Goal: Information Seeking & Learning: Learn about a topic

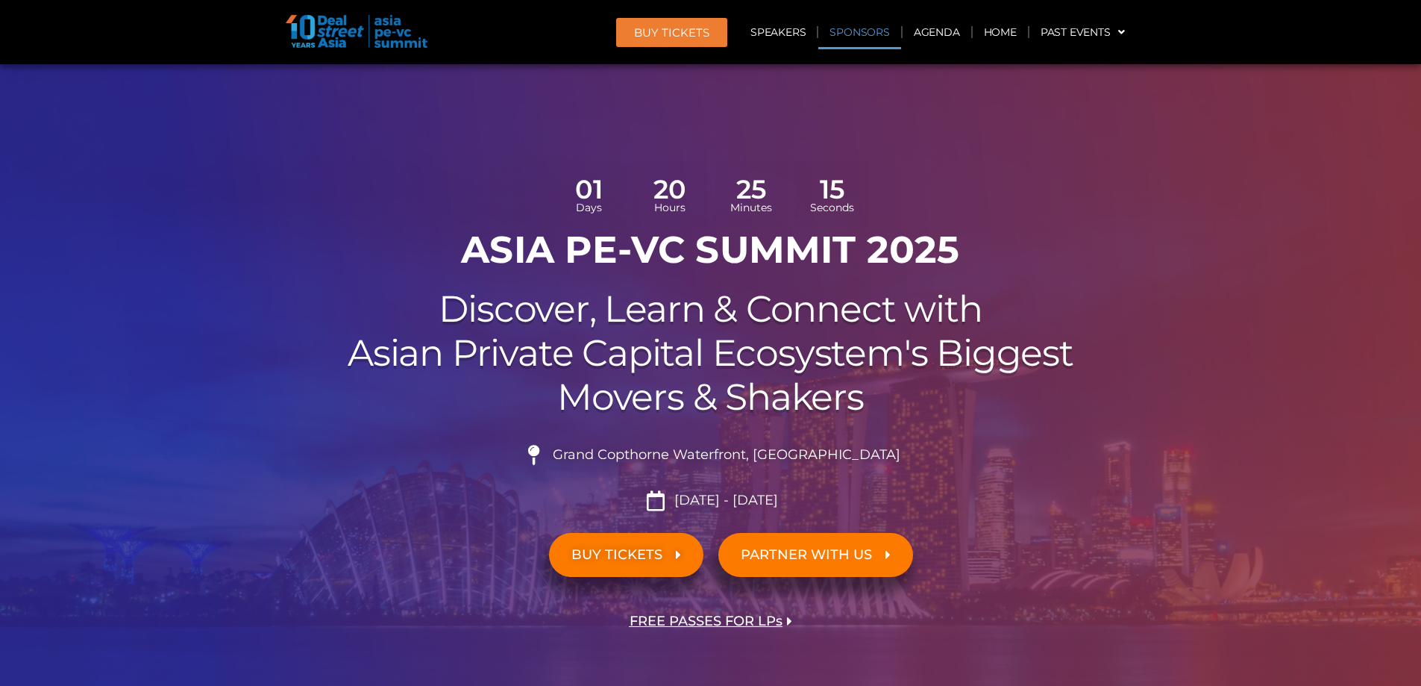
click at [870, 23] on link "Sponsors" at bounding box center [859, 32] width 82 height 34
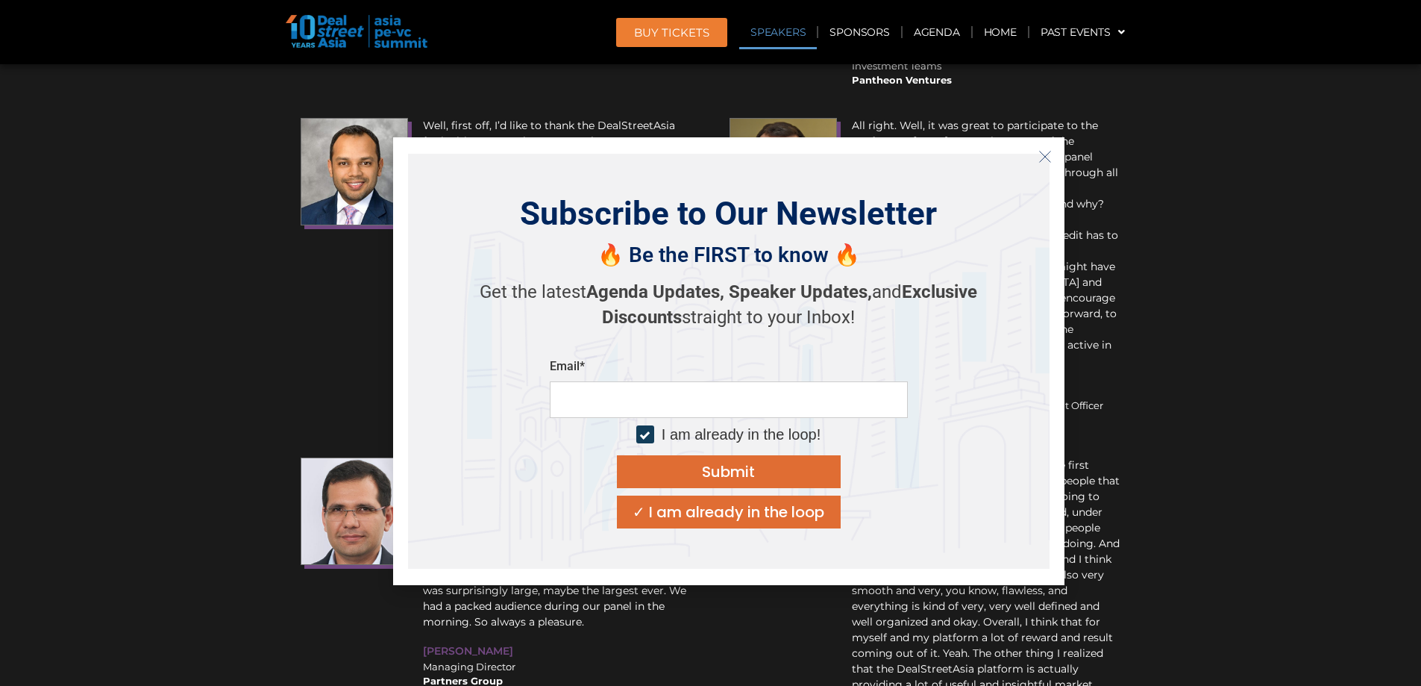
scroll to position [13219, 0]
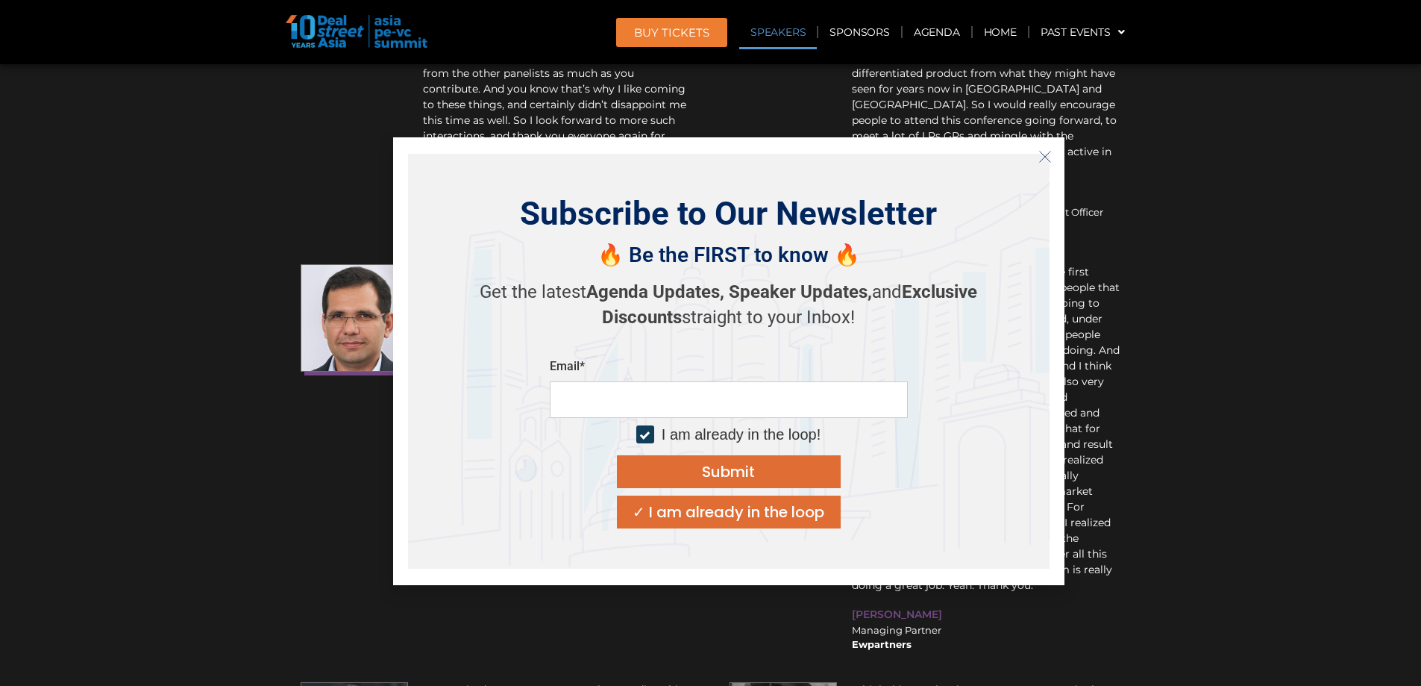
click at [1043, 158] on line "Close" at bounding box center [1044, 156] width 10 height 10
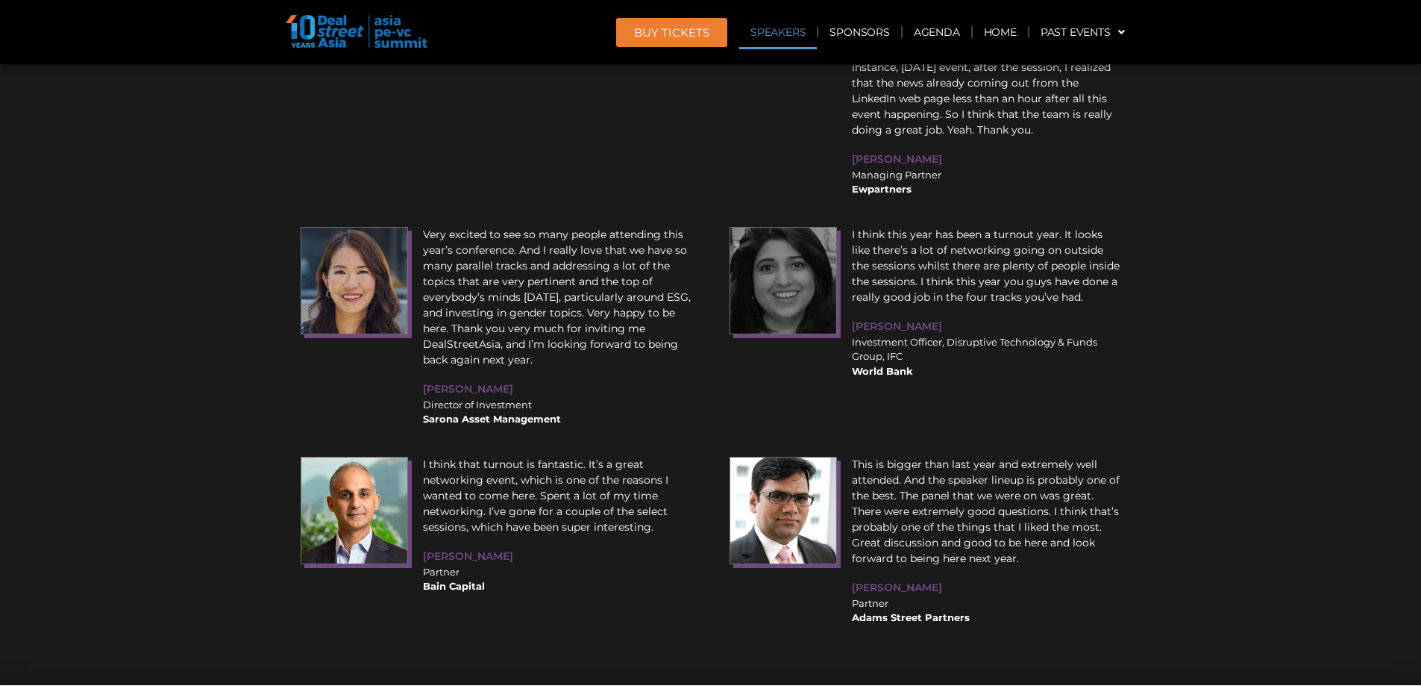
scroll to position [13694, 0]
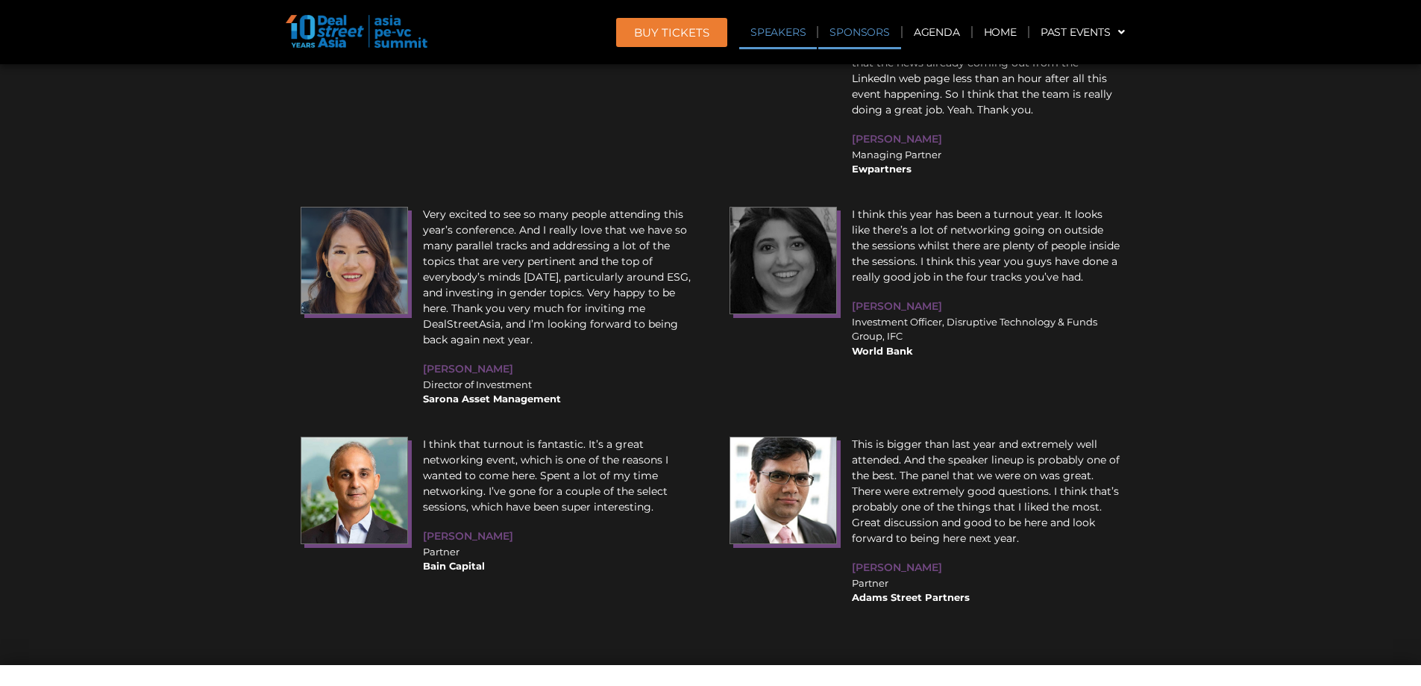
click at [856, 40] on link "Sponsors" at bounding box center [859, 32] width 82 height 34
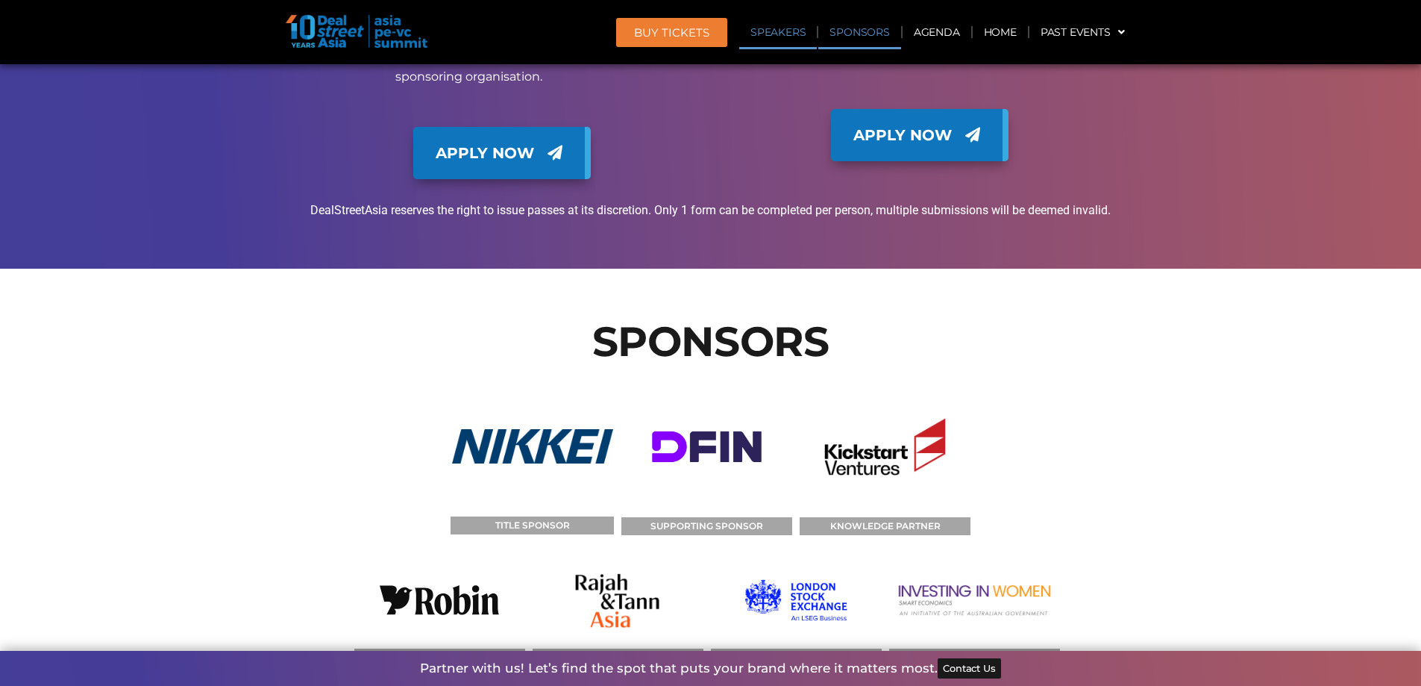
click at [773, 26] on link "Speakers" at bounding box center [778, 32] width 78 height 34
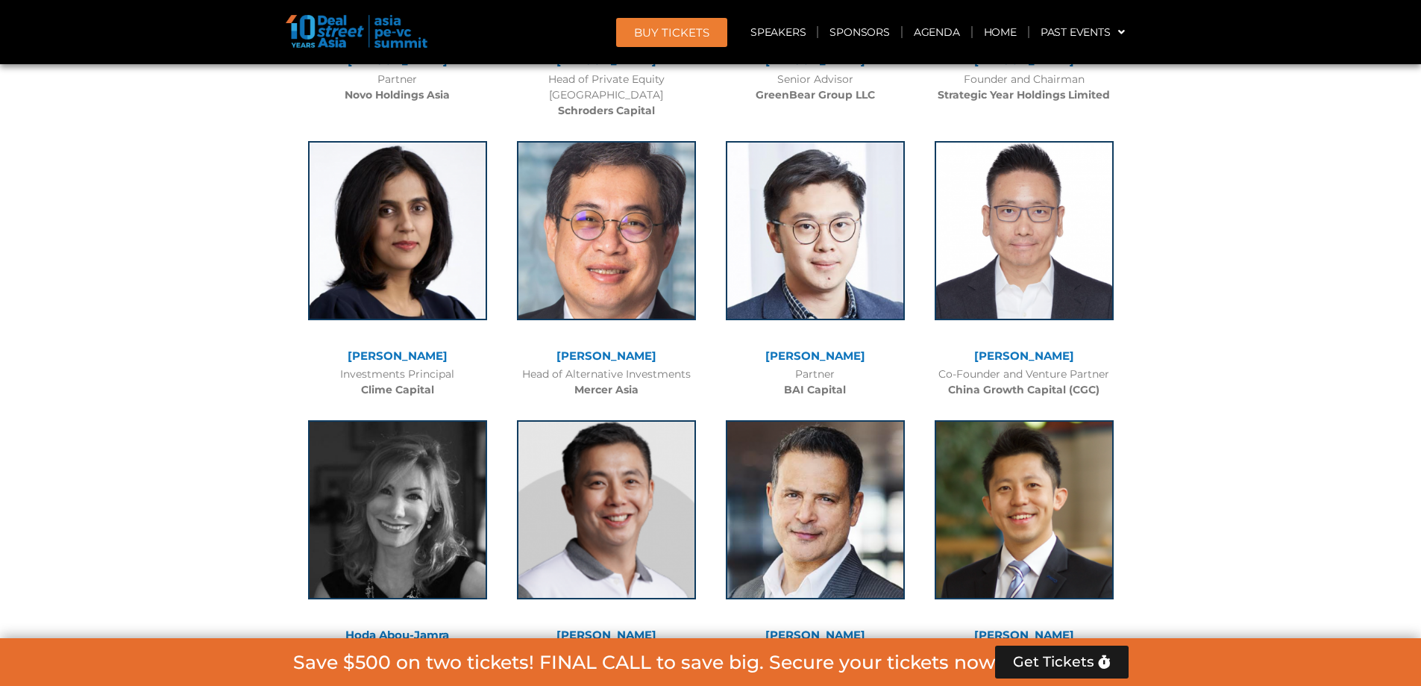
scroll to position [6491, 0]
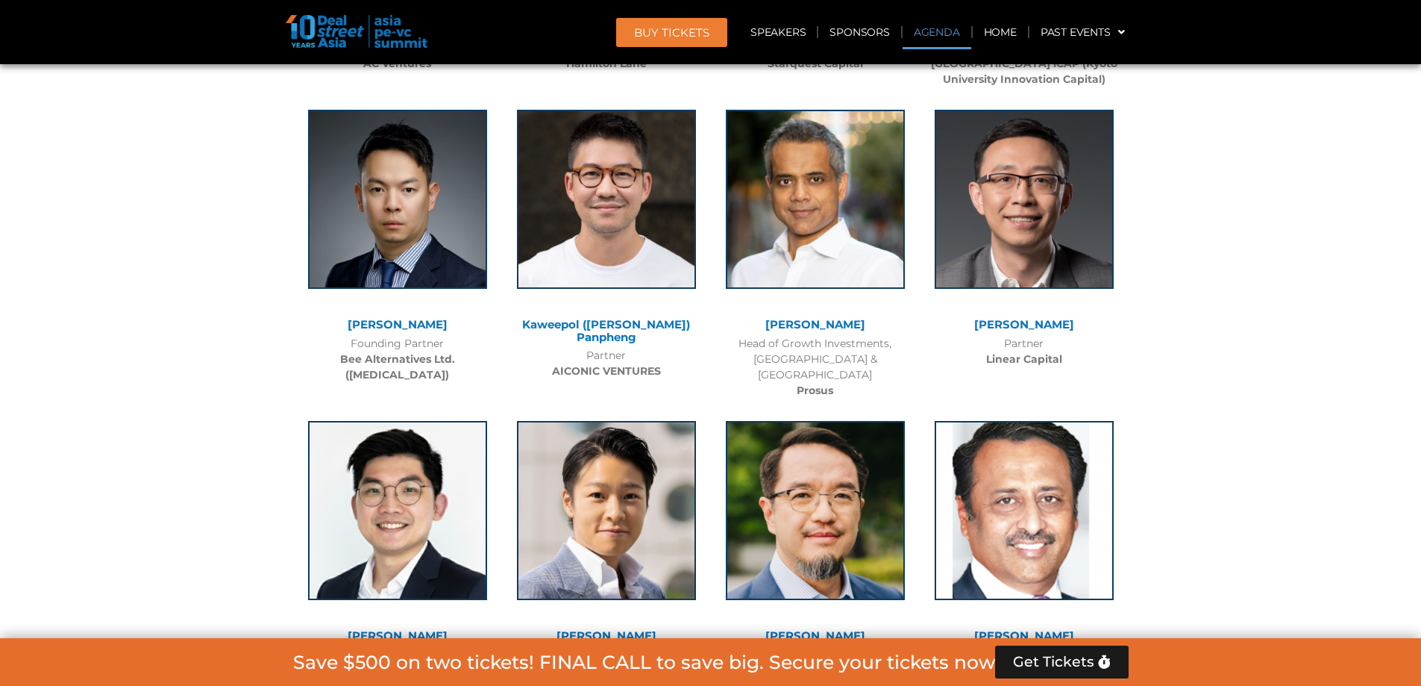
click at [934, 31] on link "Agenda" at bounding box center [937, 32] width 69 height 34
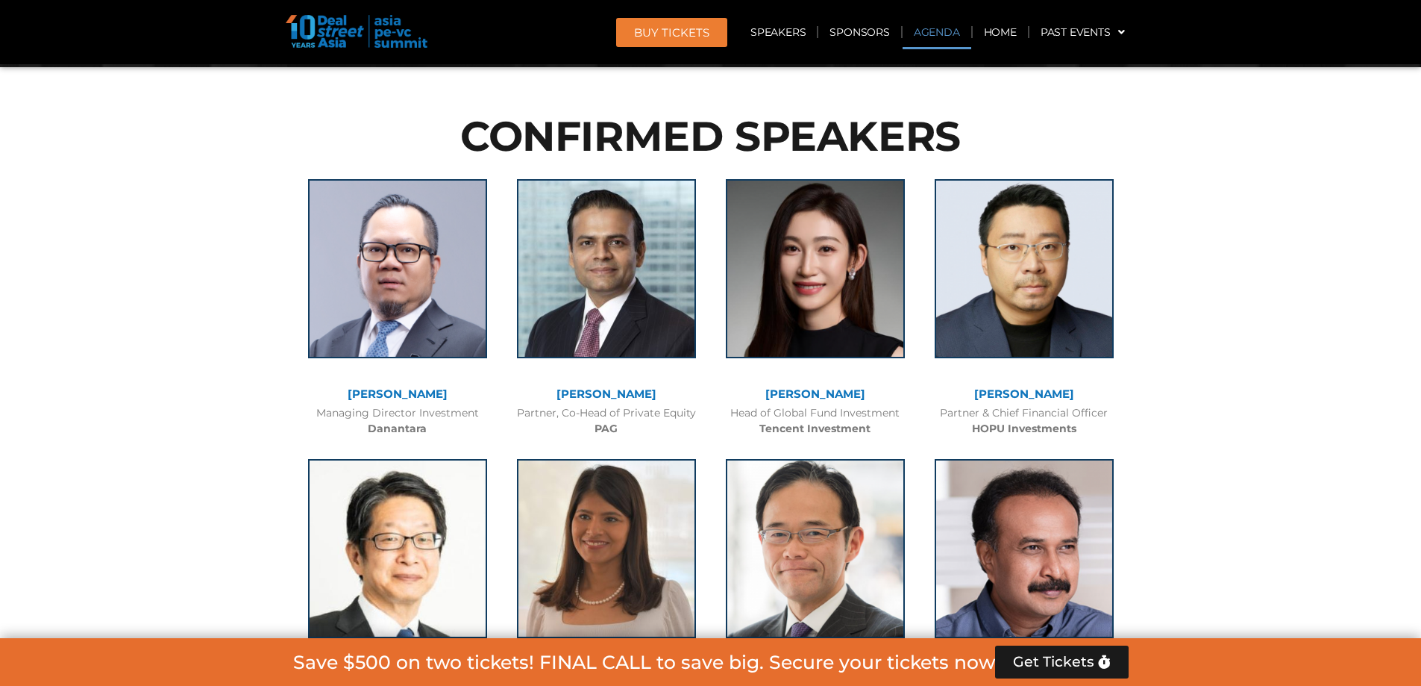
scroll to position [861, 0]
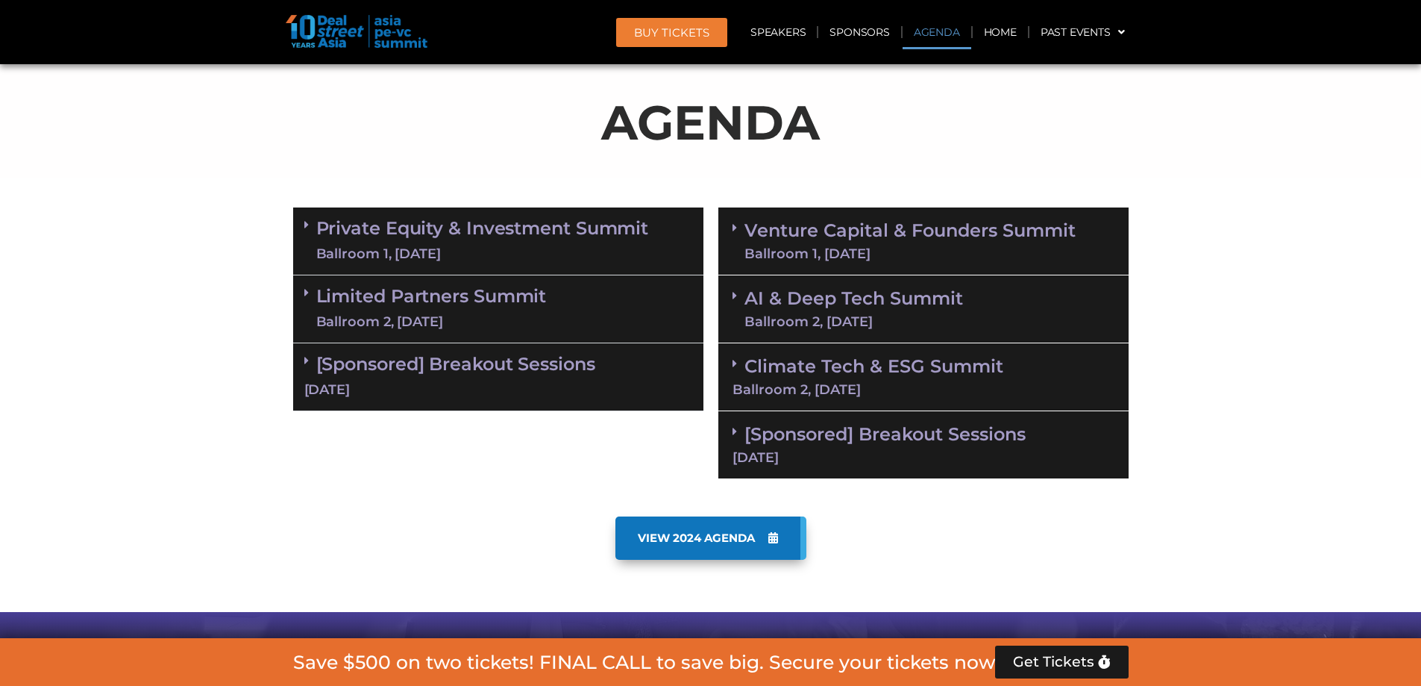
click at [733, 428] on icon at bounding box center [735, 431] width 4 height 12
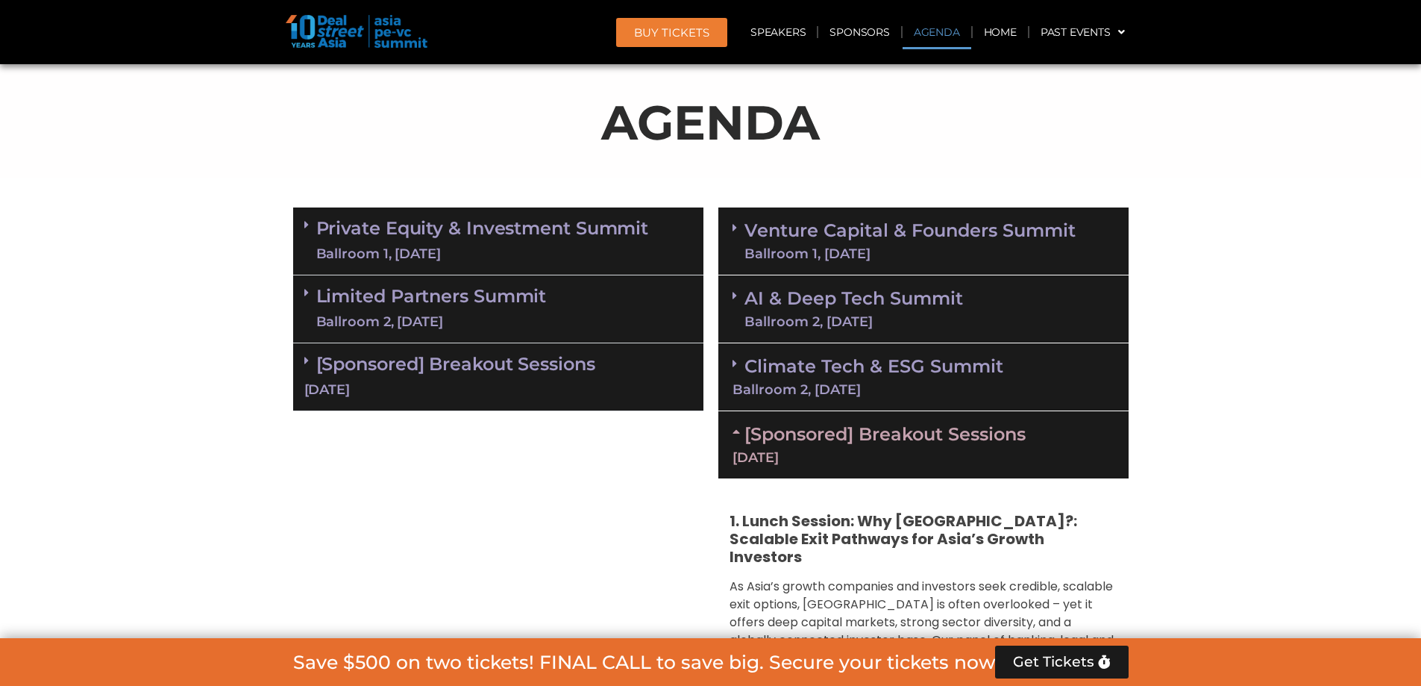
click at [309, 366] on div "[Sponsored] Breakout Sessions [DATE]" at bounding box center [498, 377] width 410 height 68
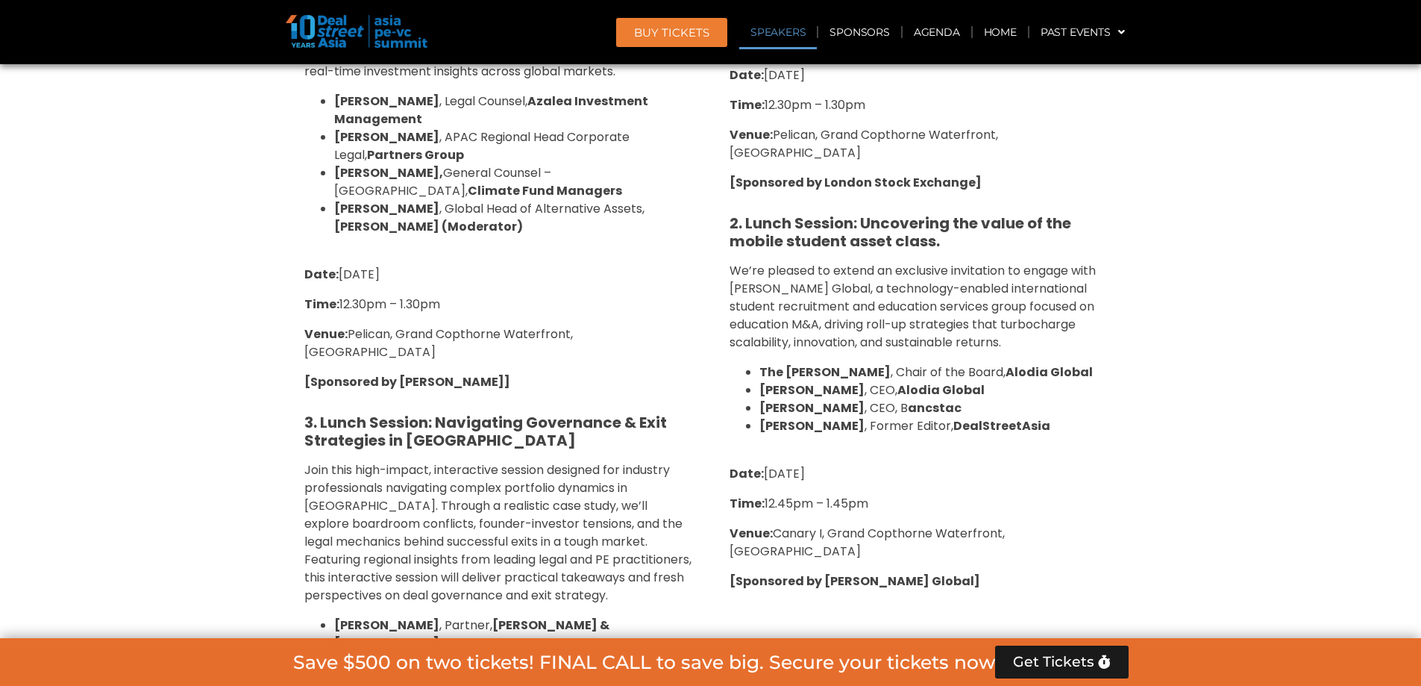
scroll to position [1756, 0]
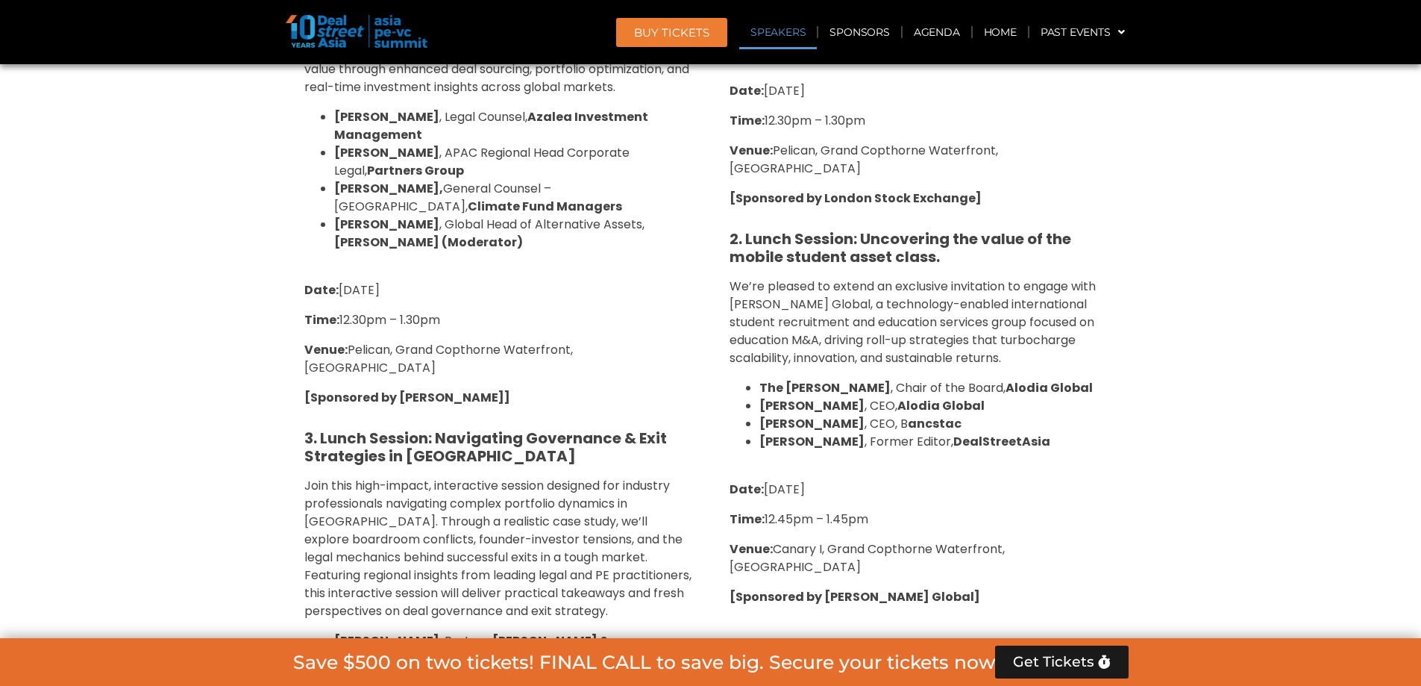
click at [350, 427] on strong "3. Lunch Session: Navigating Governance & Exit Strategies in [GEOGRAPHIC_DATA]" at bounding box center [485, 446] width 363 height 39
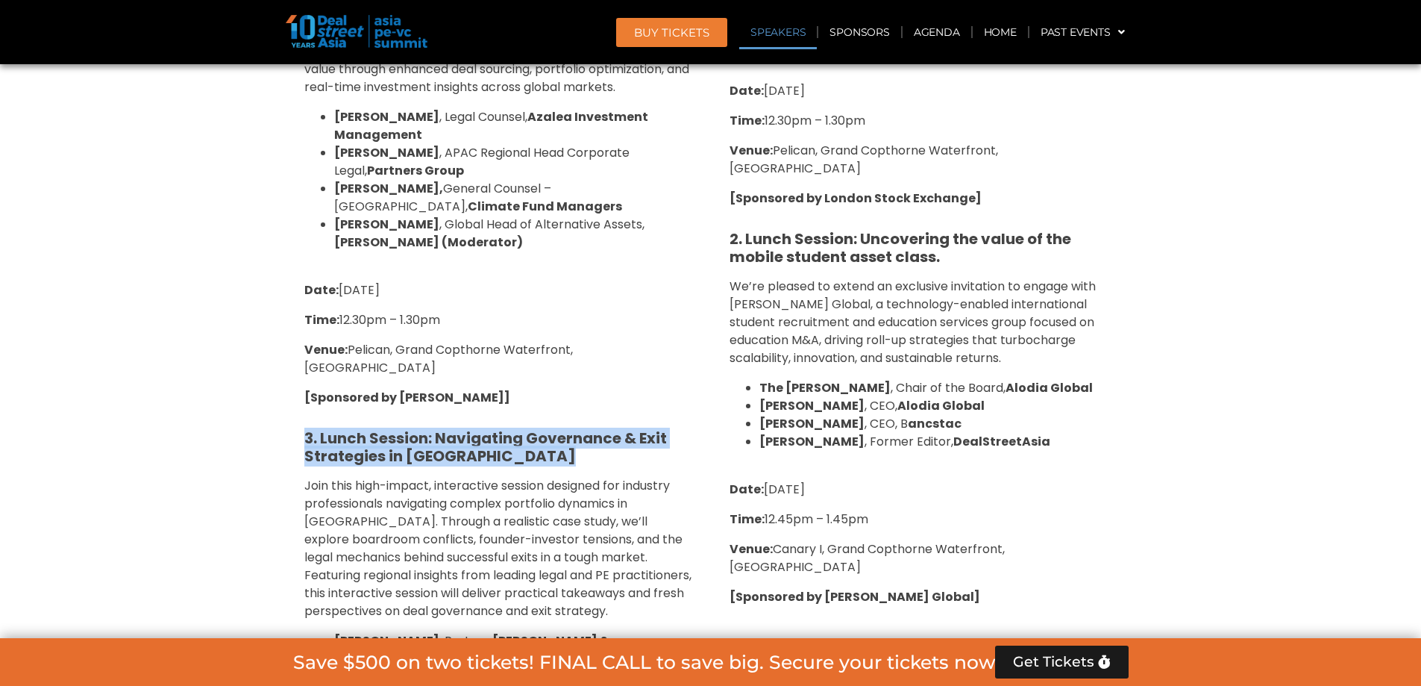
click at [350, 427] on strong "3. Lunch Session: Navigating Governance & Exit Strategies in [GEOGRAPHIC_DATA]" at bounding box center [485, 446] width 363 height 39
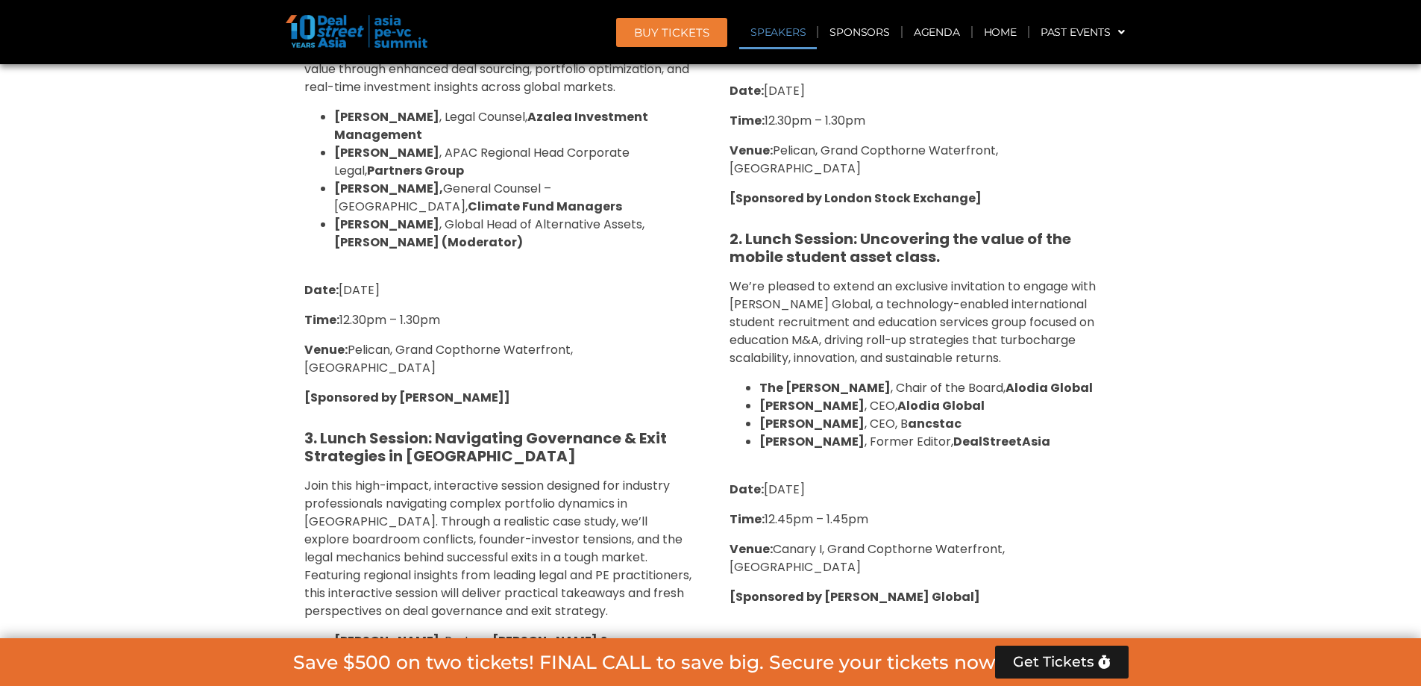
click at [366, 477] on span "Join this high-impact, interactive session designed for industry professionals …" at bounding box center [497, 548] width 387 height 142
click at [563, 429] on h5 "3. Lunch Session: Navigating Governance & Exit Strategies in [GEOGRAPHIC_DATA]" at bounding box center [498, 447] width 388 height 36
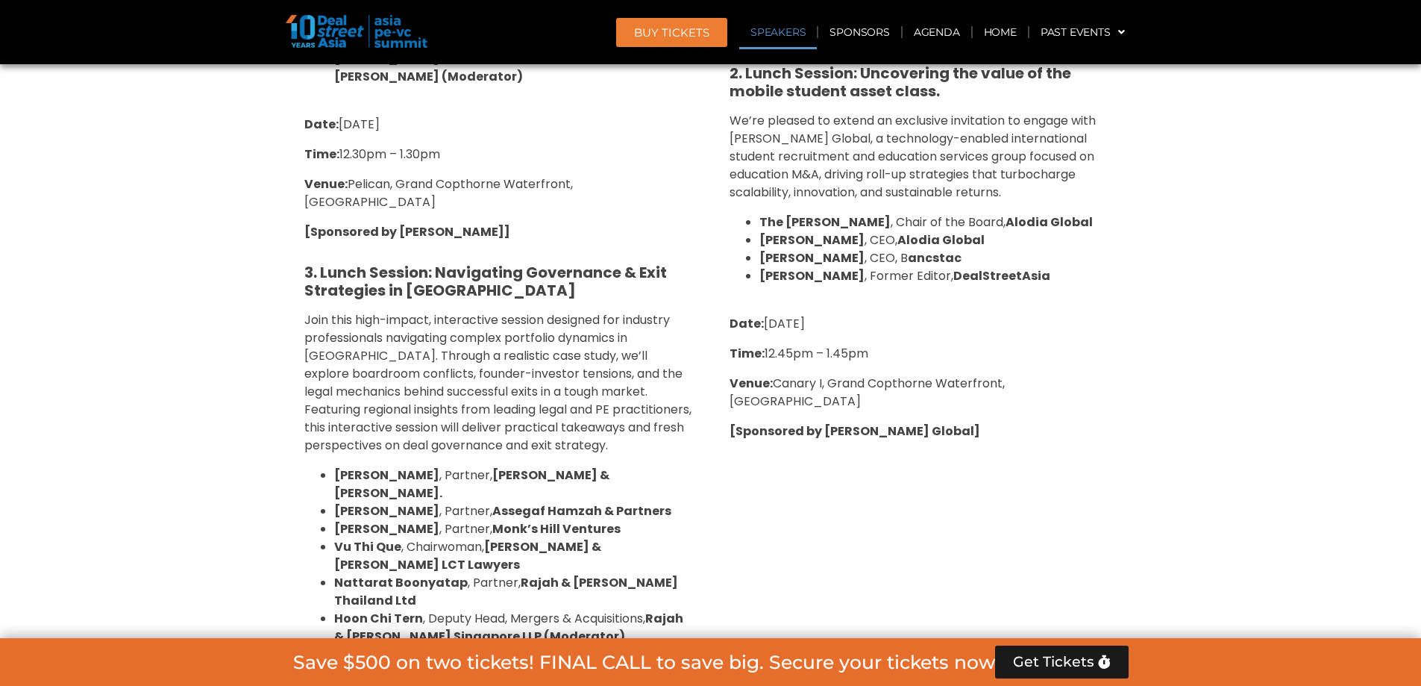
scroll to position [2025, 0]
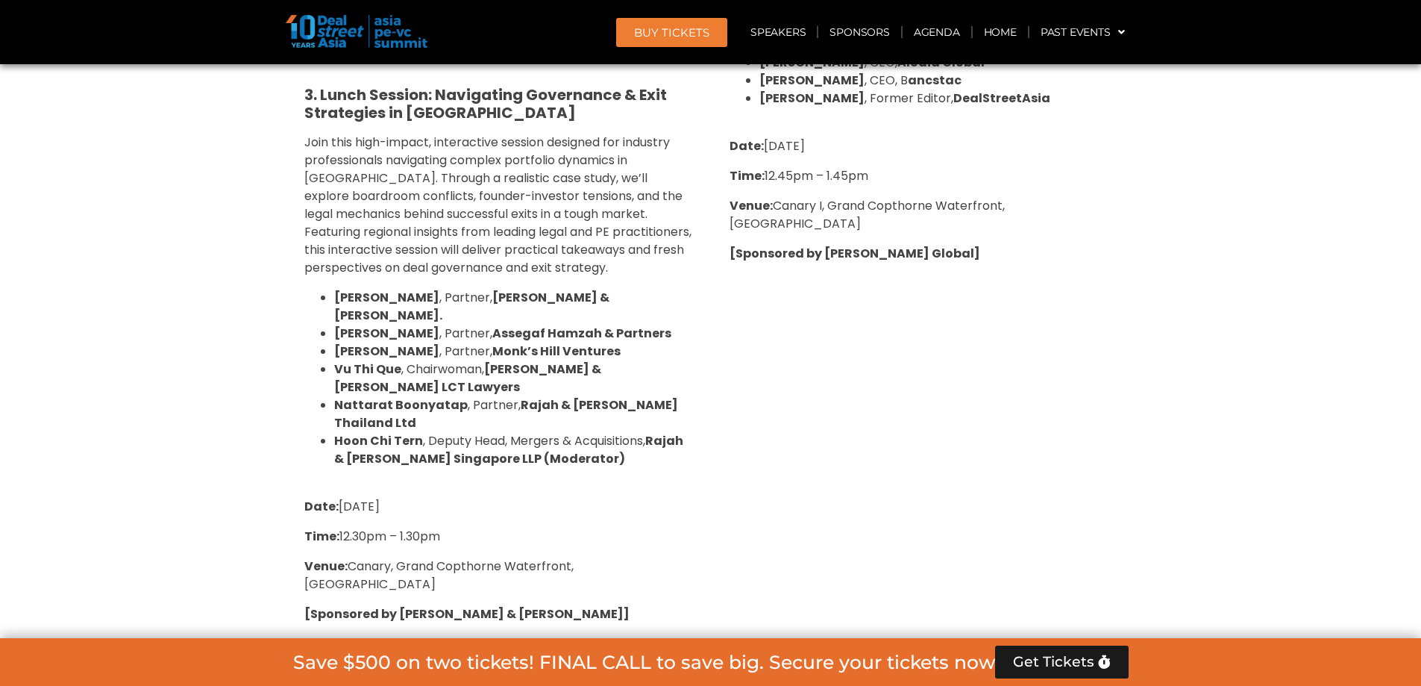
scroll to position [2174, 0]
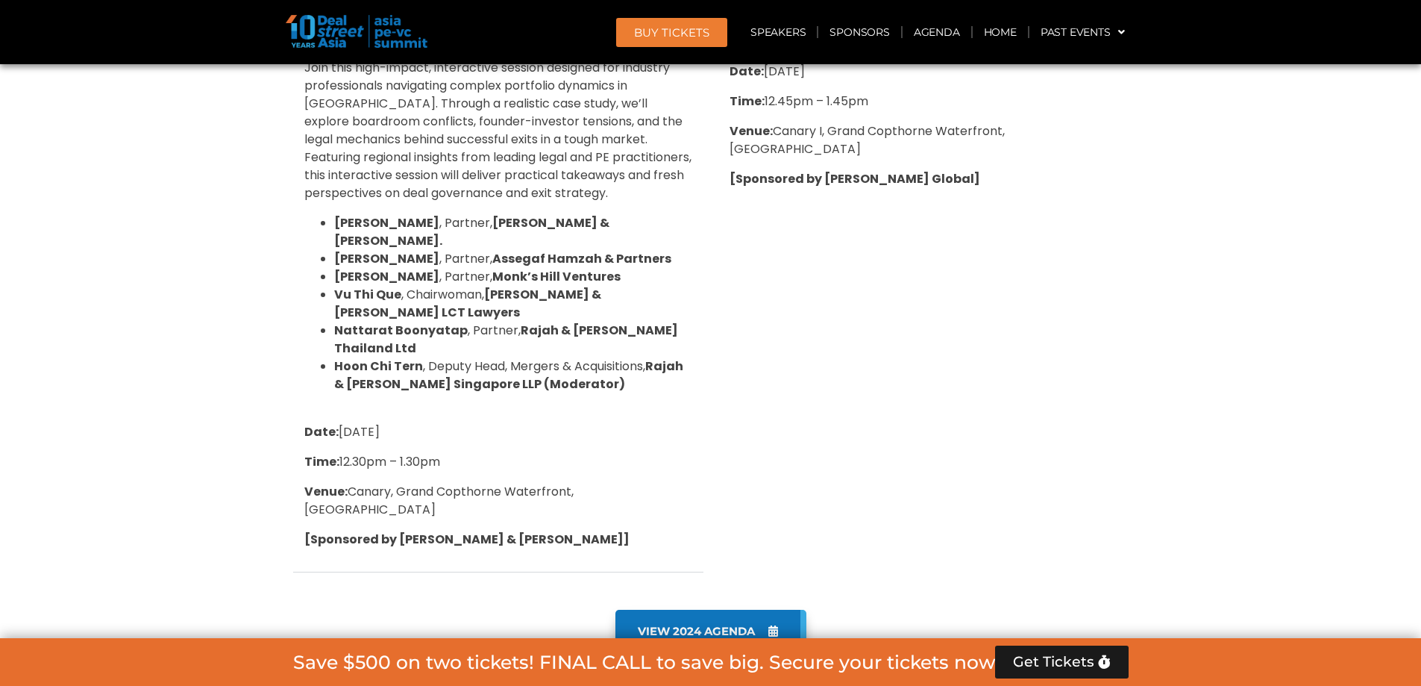
click at [407, 530] on strong "[Sponsored by [PERSON_NAME] & [PERSON_NAME]]" at bounding box center [466, 538] width 325 height 17
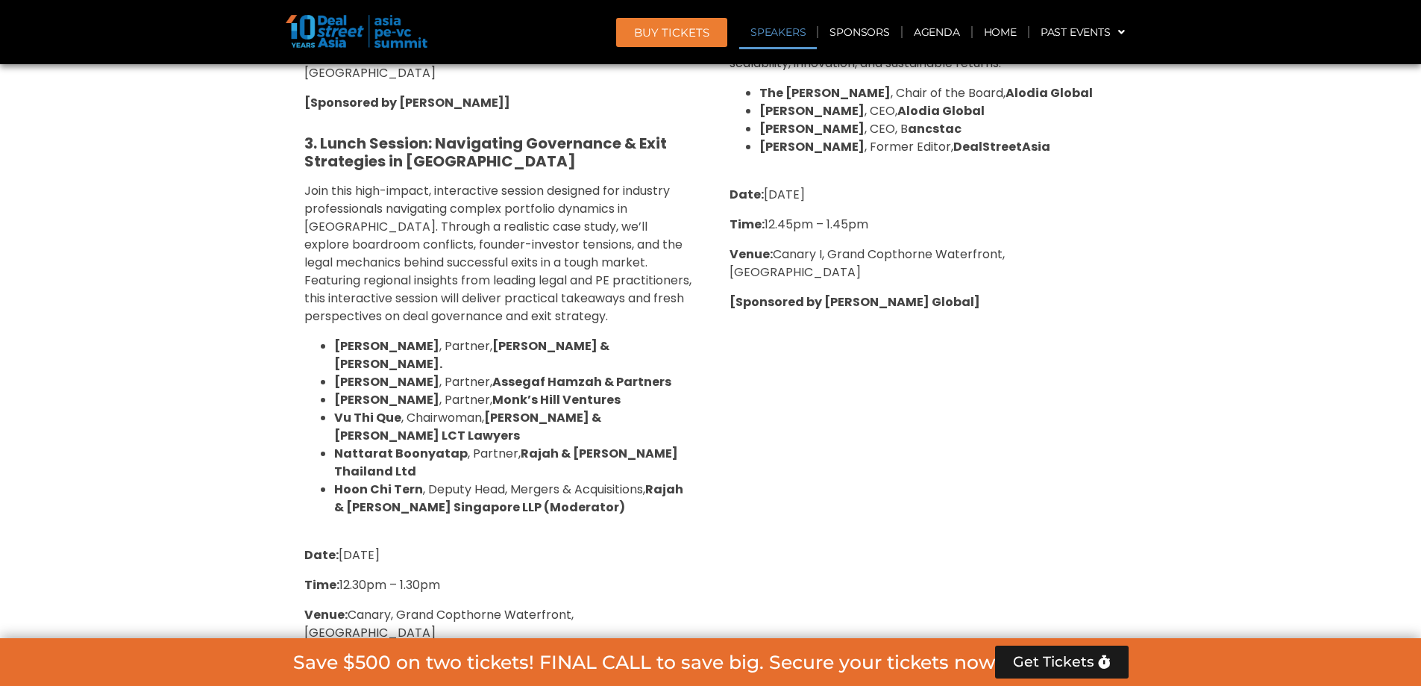
scroll to position [2025, 0]
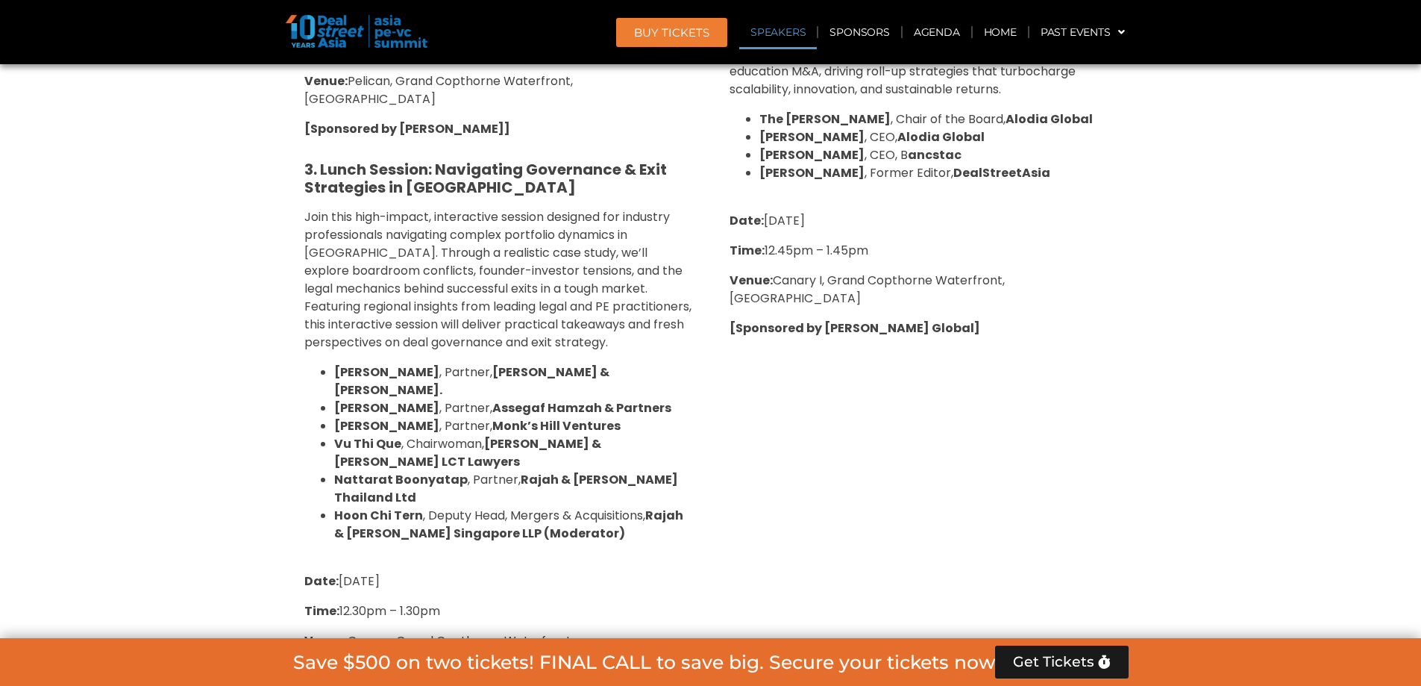
click at [339, 417] on strong "[PERSON_NAME]" at bounding box center [386, 425] width 105 height 17
drag, startPoint x: 339, startPoint y: 390, endPoint x: 365, endPoint y: 395, distance: 25.8
click at [365, 417] on strong "[PERSON_NAME]" at bounding box center [386, 425] width 105 height 17
click at [359, 363] on strong "[PERSON_NAME]" at bounding box center [386, 371] width 105 height 17
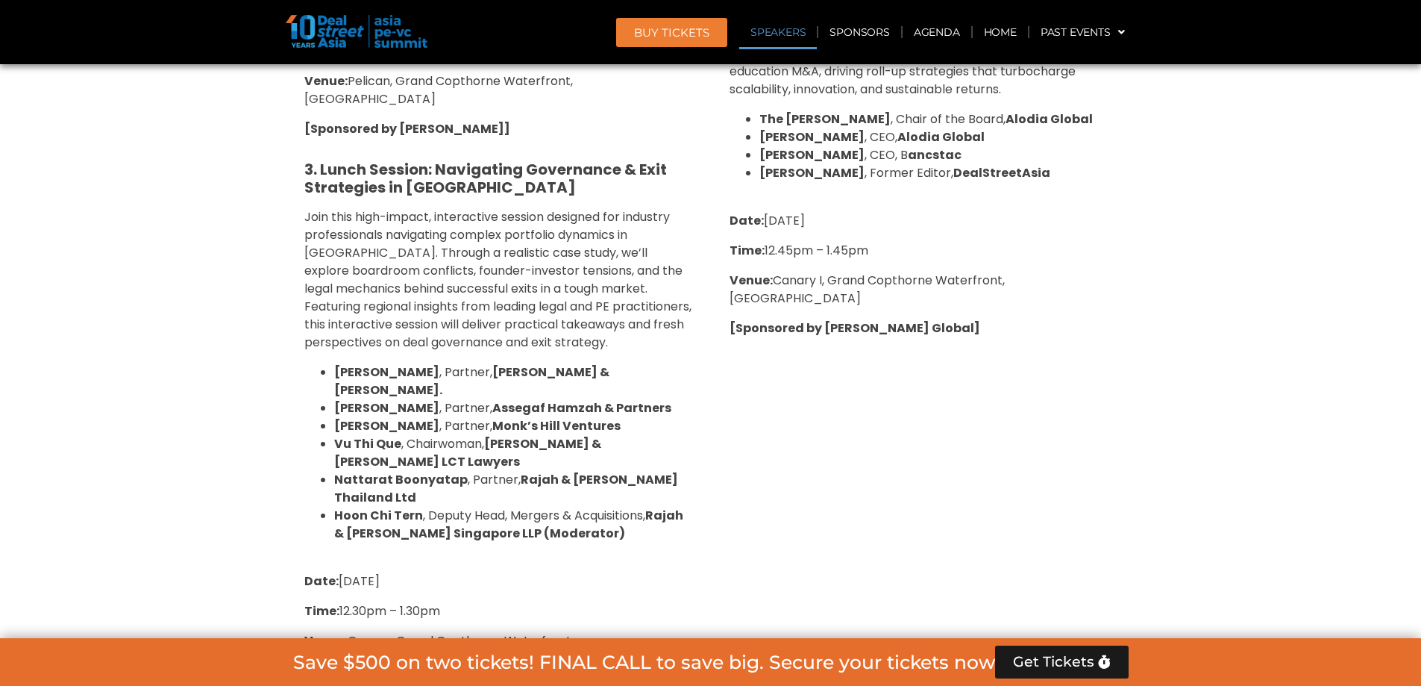
click at [492, 399] on strong "Assegaf Hamzah & Partners" at bounding box center [581, 407] width 179 height 17
click at [377, 399] on strong "[PERSON_NAME]" at bounding box center [386, 407] width 105 height 17
drag, startPoint x: 377, startPoint y: 354, endPoint x: 457, endPoint y: 342, distance: 80.6
click at [457, 363] on ul "[PERSON_NAME] , Partner, [PERSON_NAME] & [PERSON_NAME]. [PERSON_NAME] , Partner…" at bounding box center [498, 452] width 388 height 179
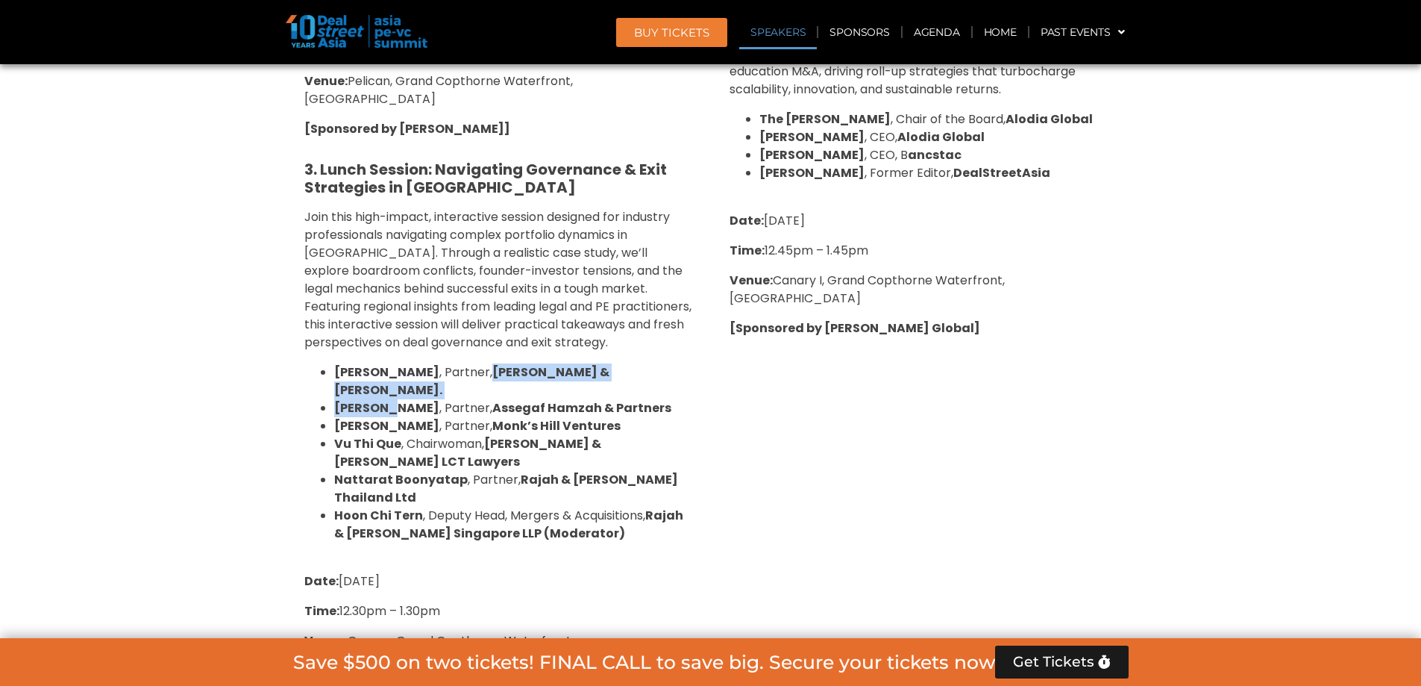
click at [466, 363] on span "[PERSON_NAME] , Partner, [PERSON_NAME] & [PERSON_NAME]." at bounding box center [471, 380] width 275 height 35
click at [439, 399] on strong "[PERSON_NAME]" at bounding box center [386, 407] width 105 height 17
copy strong "[PERSON_NAME]"
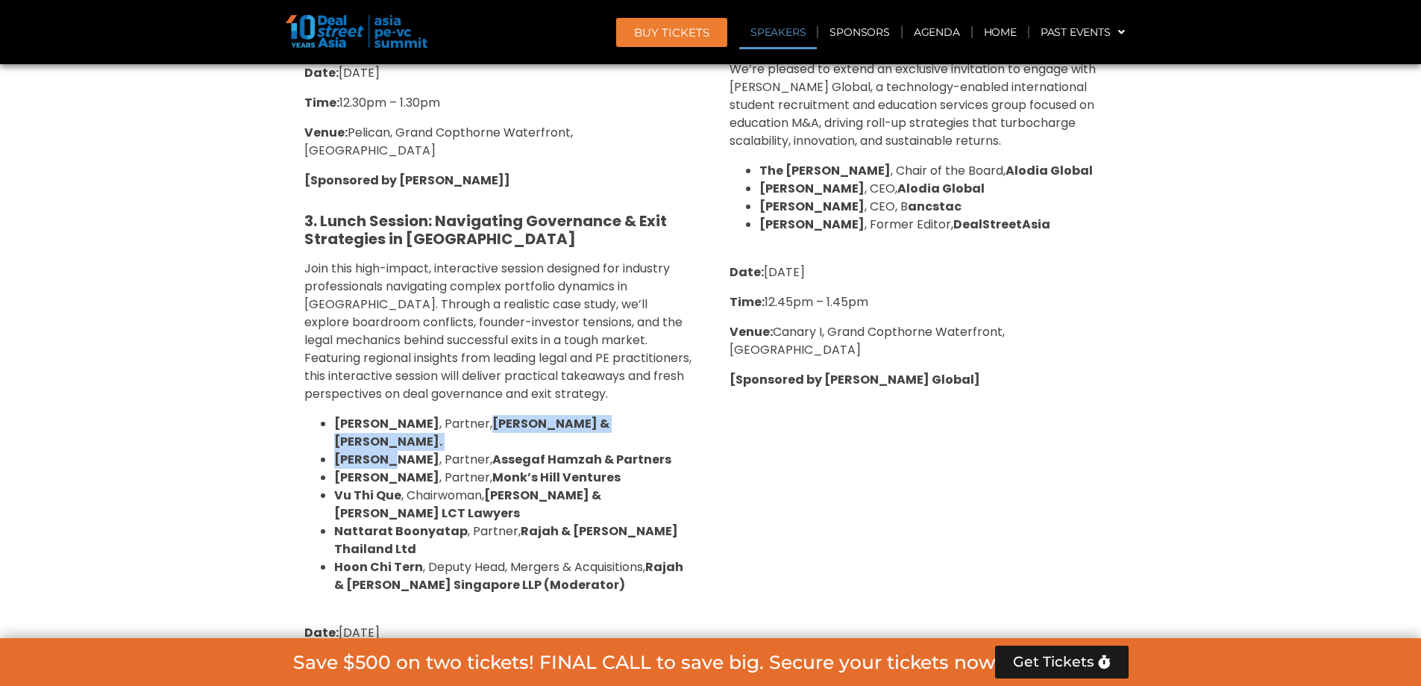
scroll to position [1950, 0]
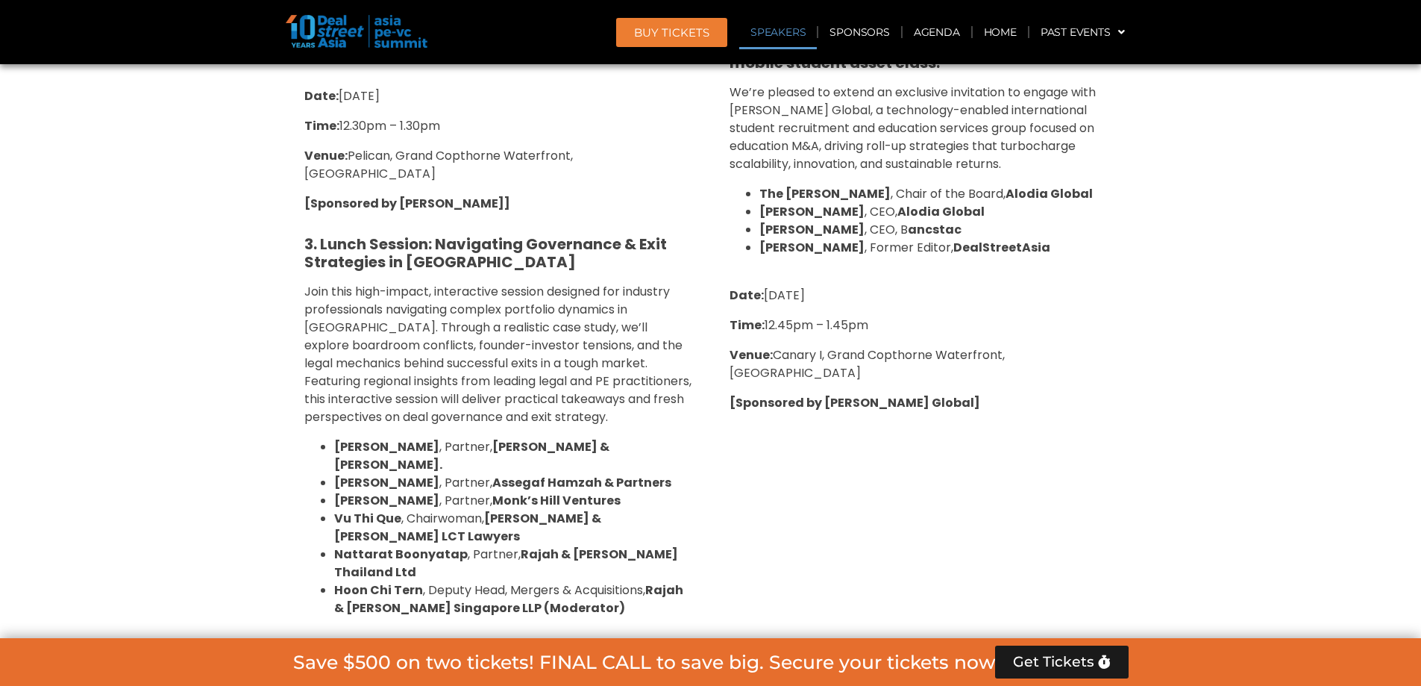
click at [390, 363] on span "Join this high-impact, interactive session designed for industry professionals …" at bounding box center [497, 354] width 387 height 142
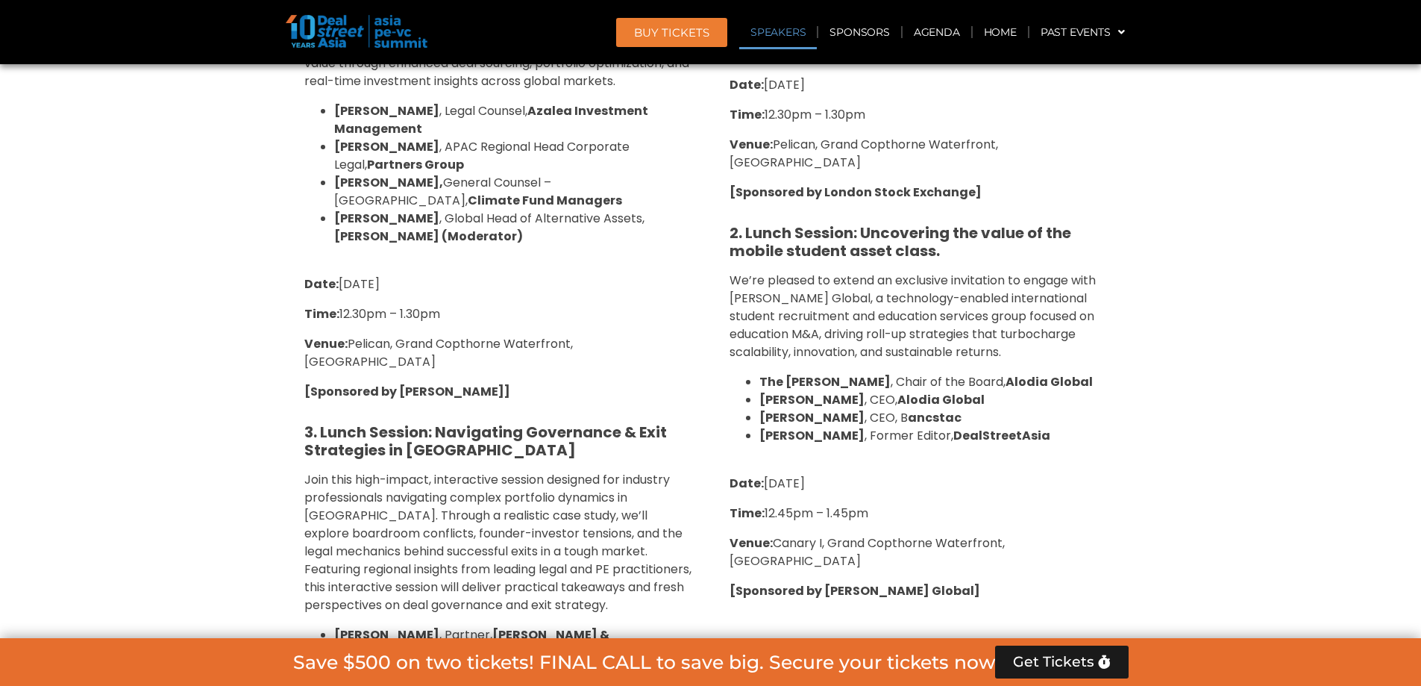
scroll to position [1502, 0]
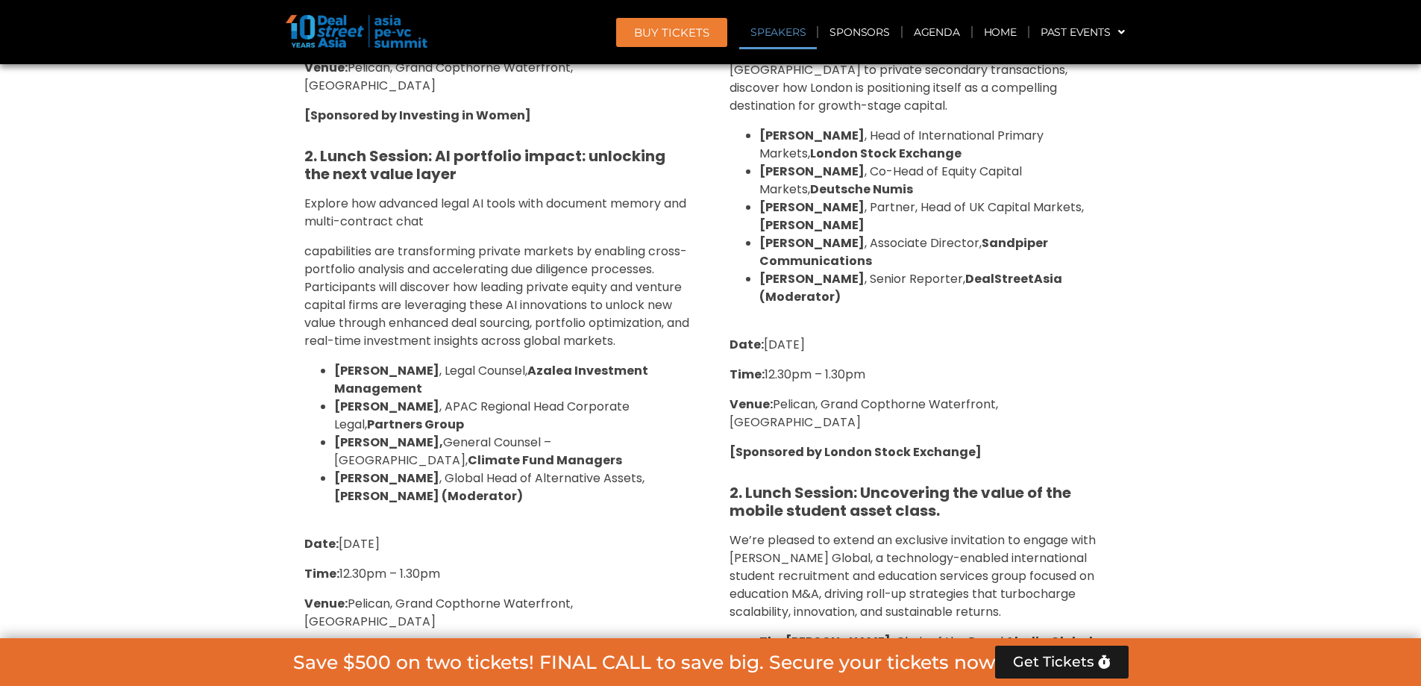
click at [498, 398] on li "[PERSON_NAME] , APAC Regional Head Corporate Legal, Partners Group" at bounding box center [513, 416] width 358 height 36
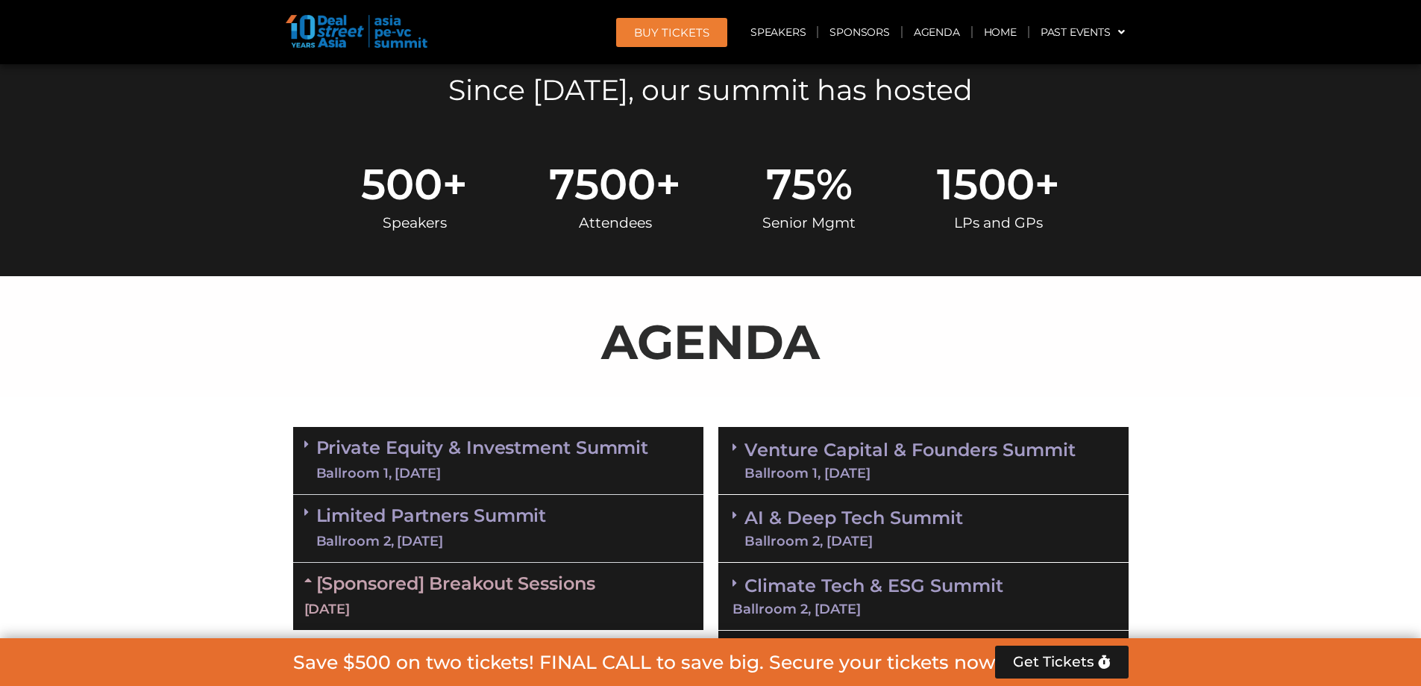
scroll to position [821, 0]
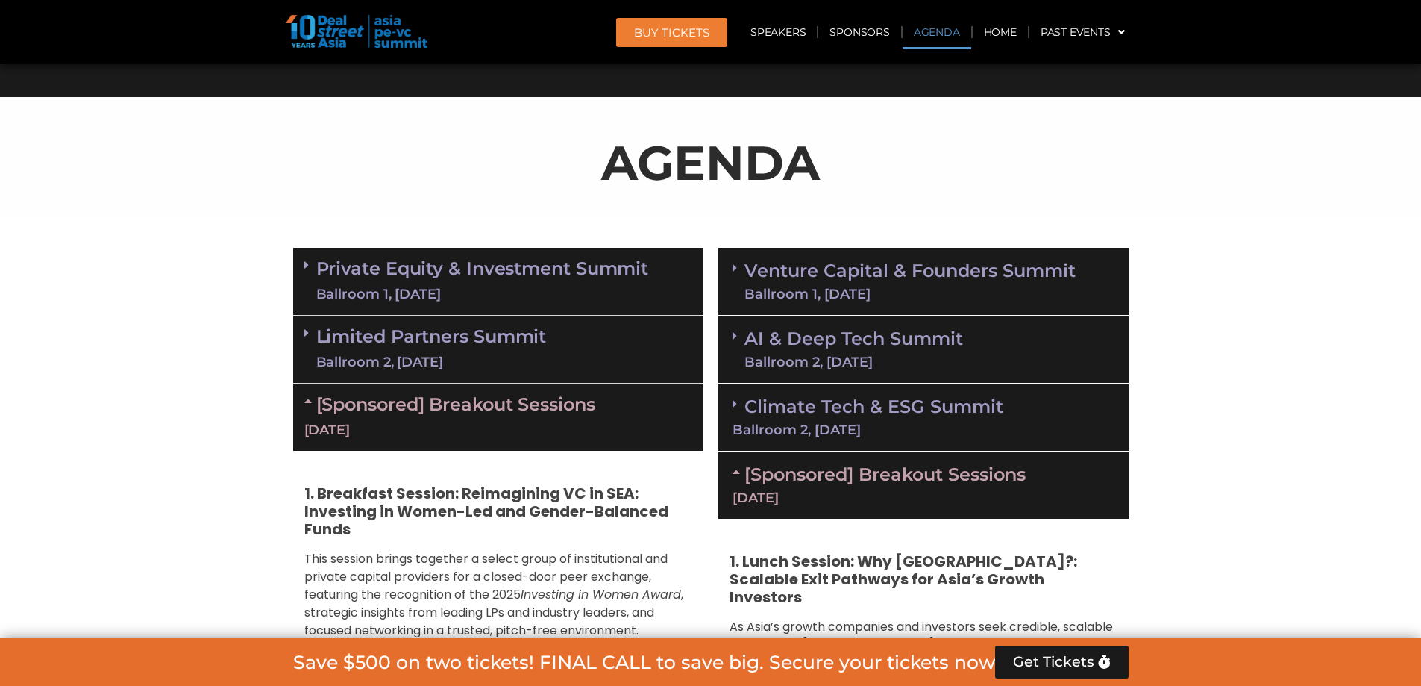
click at [302, 338] on div "Limited Partners [GEOGRAPHIC_DATA] 2, [DATE]" at bounding box center [498, 350] width 410 height 68
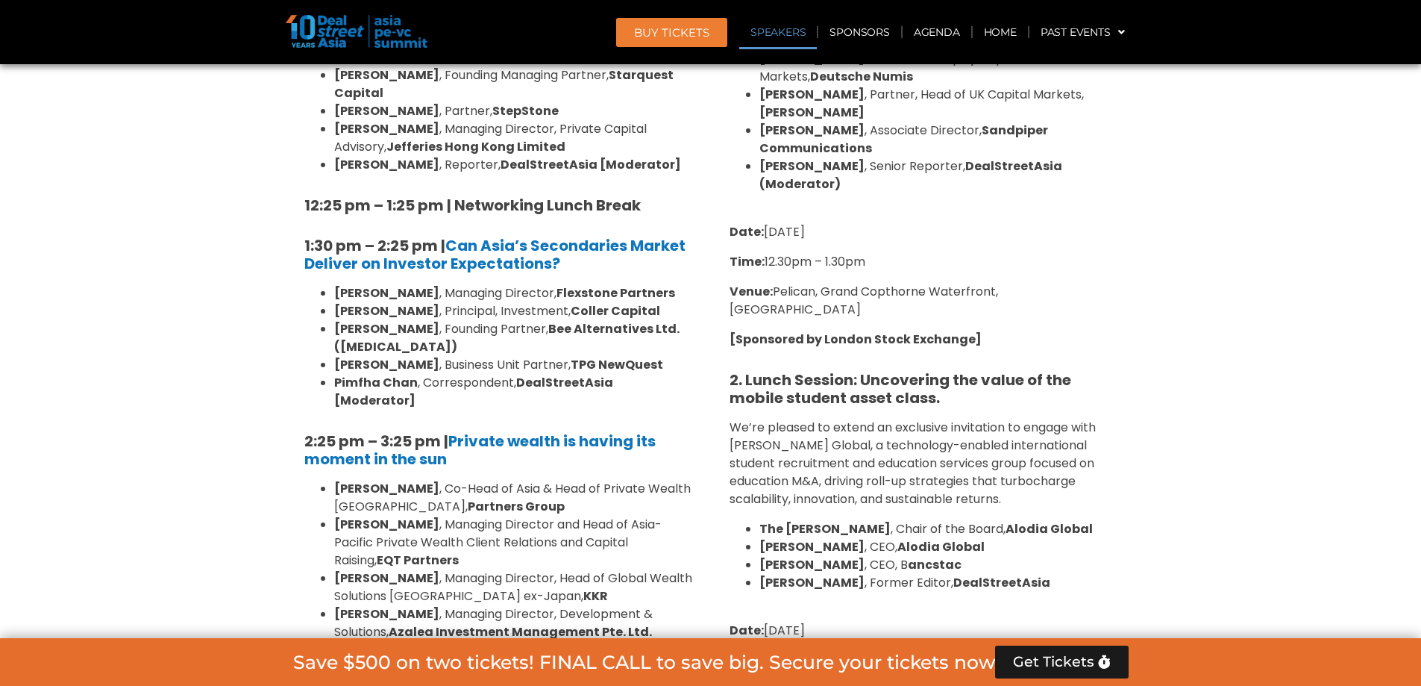
scroll to position [1641, 0]
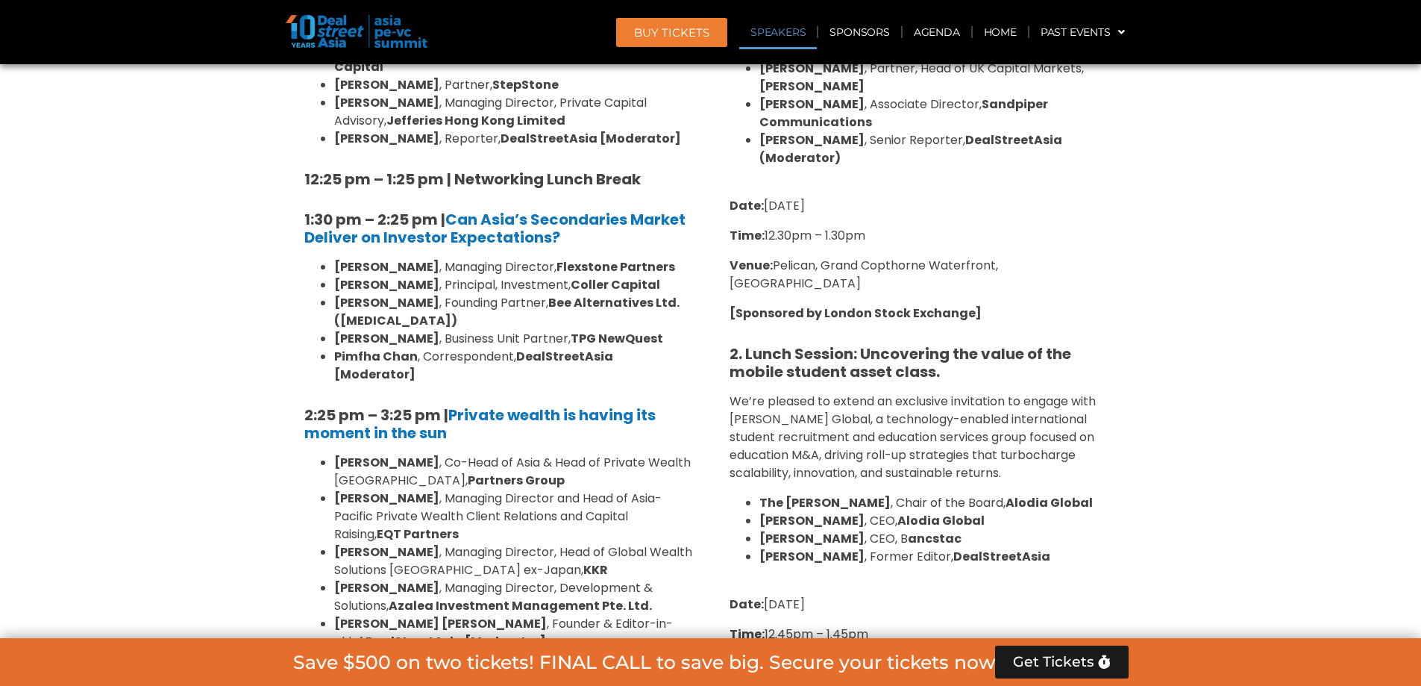
click at [870, 304] on strong "[Sponsored by London Stock Exchange]" at bounding box center [856, 312] width 252 height 17
click at [567, 294] on strong "Bee Alternatives Ltd. ([MEDICAL_DATA])" at bounding box center [506, 311] width 345 height 35
click at [695, 319] on div "10:40 am – 10:45 am | Welcome Address by [PERSON_NAME] [PERSON_NAME], Founder &…" at bounding box center [498, 407] width 410 height 1691
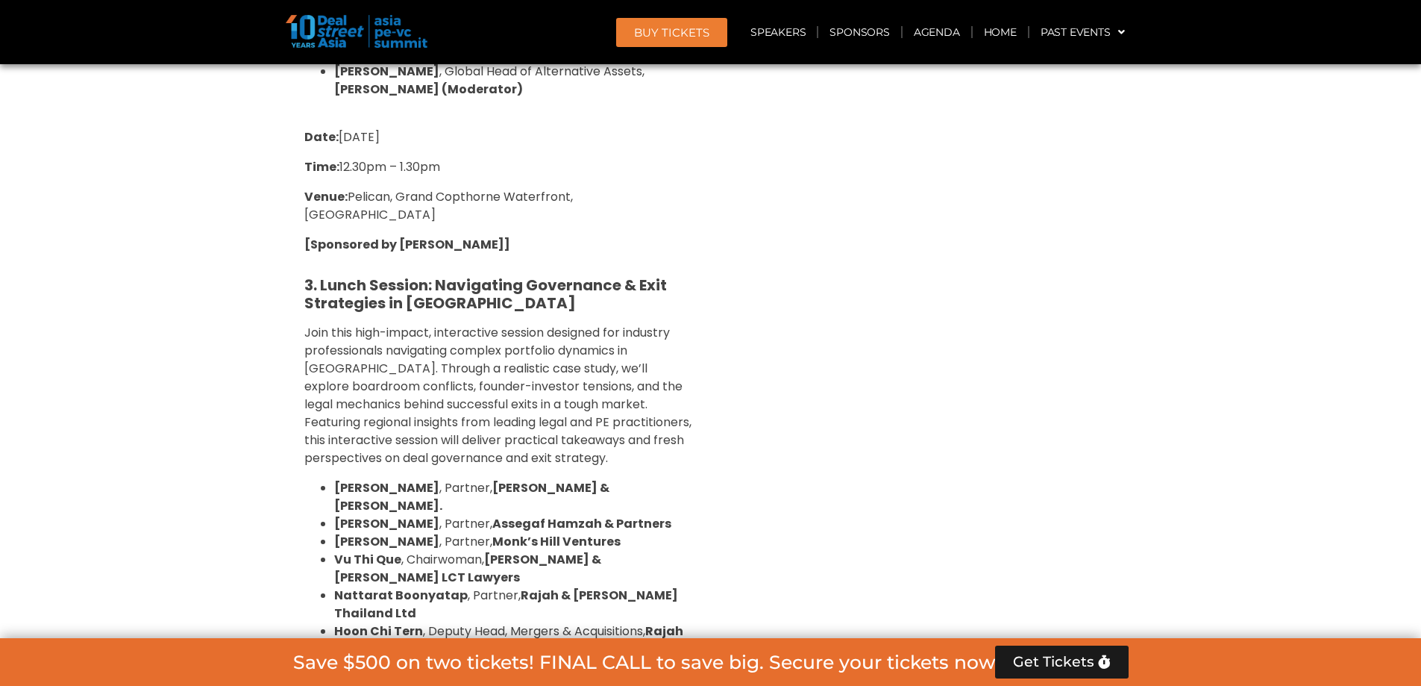
scroll to position [3581, 0]
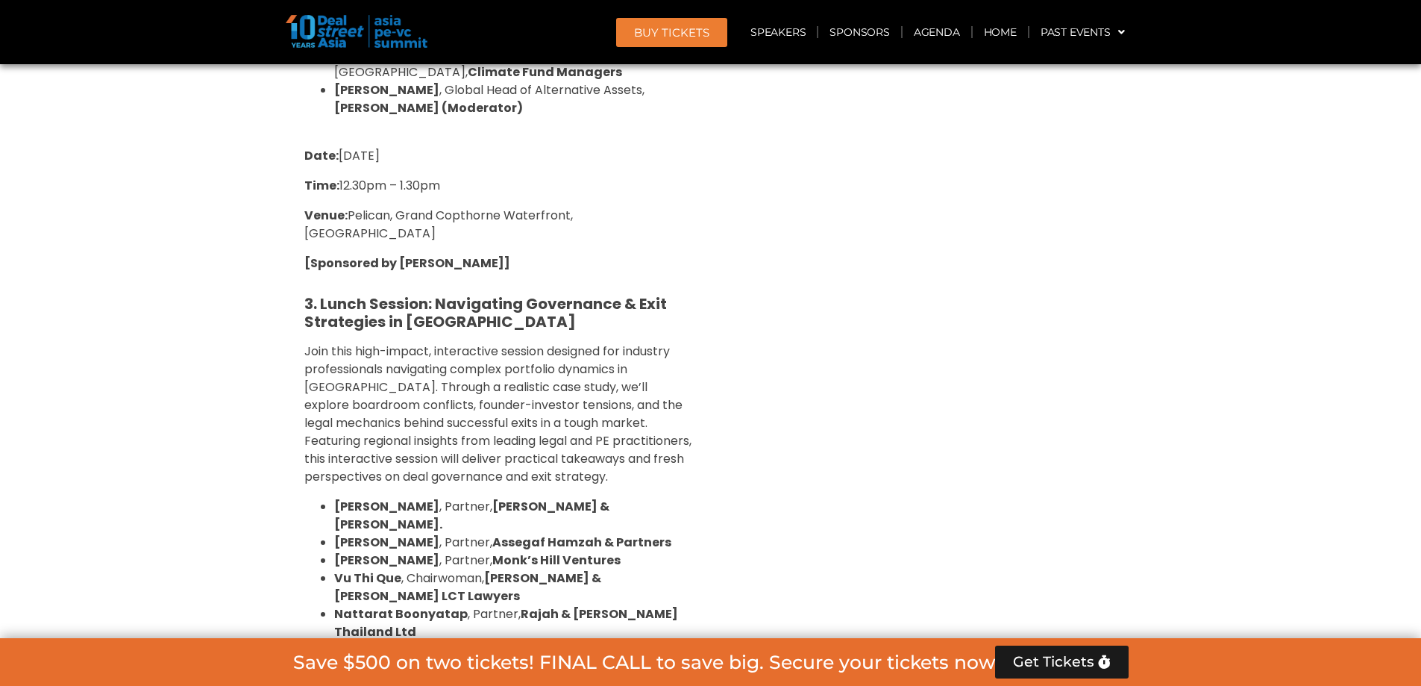
click at [499, 342] on span "Join this high-impact, interactive session designed for industry professionals …" at bounding box center [497, 413] width 387 height 142
click at [605, 342] on span "Join this high-impact, interactive session designed for industry professionals …" at bounding box center [497, 413] width 387 height 142
click at [633, 342] on span "Join this high-impact, interactive session designed for industry professionals …" at bounding box center [497, 413] width 387 height 142
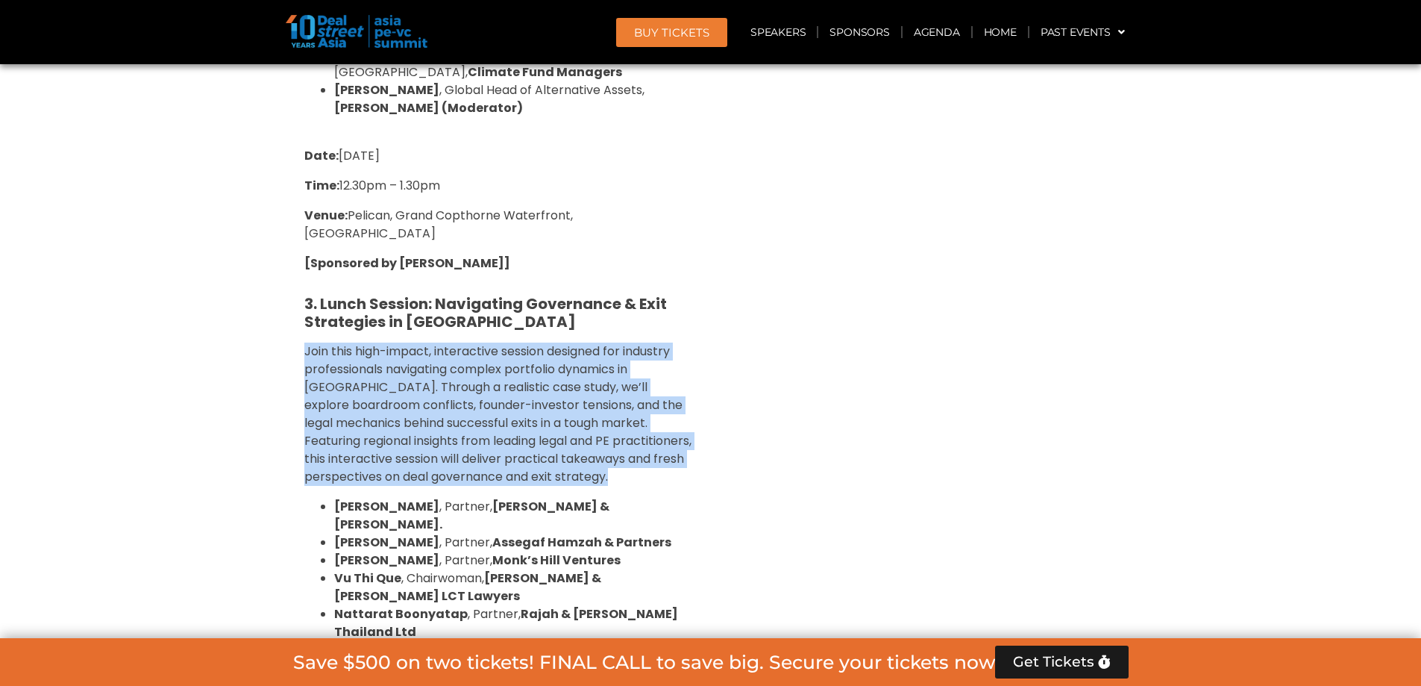
click at [634, 342] on span "Join this high-impact, interactive session designed for industry professionals …" at bounding box center [497, 413] width 387 height 142
click at [621, 342] on p "Join this high-impact, interactive session designed for industry professionals …" at bounding box center [498, 413] width 388 height 143
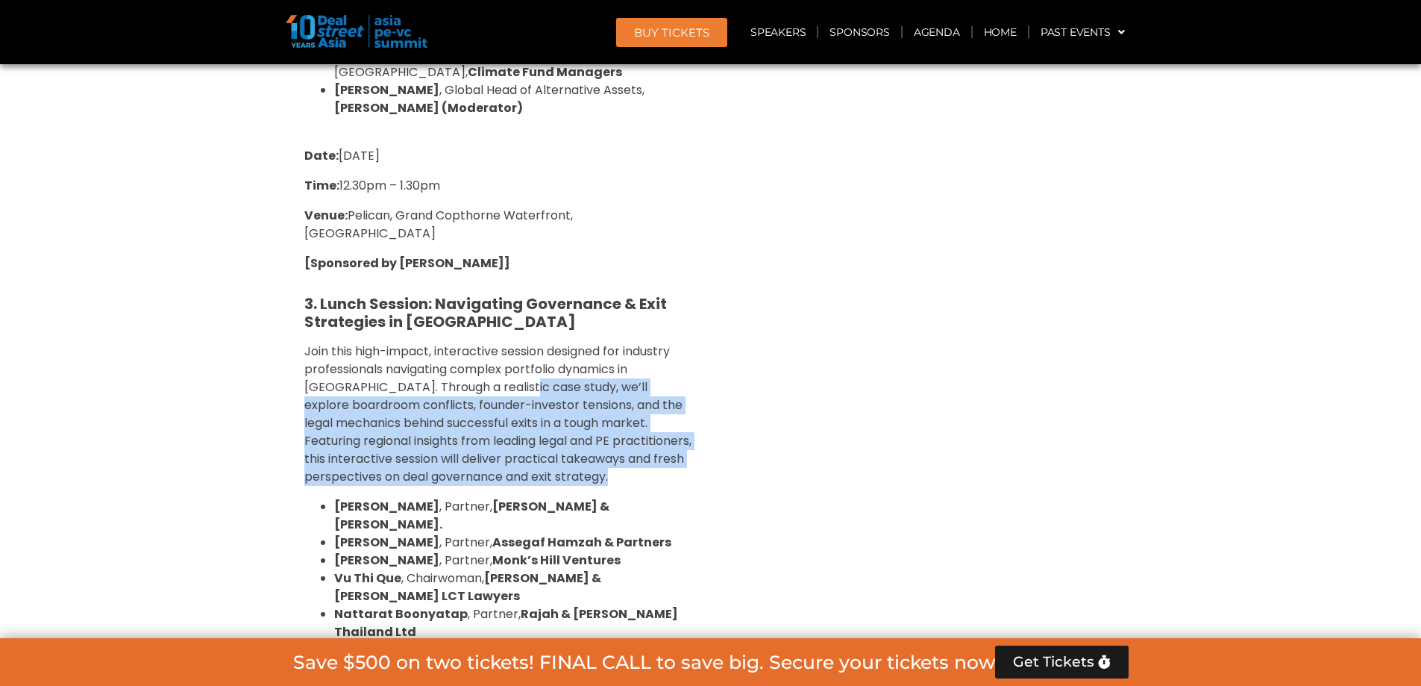
drag, startPoint x: 621, startPoint y: 333, endPoint x: 521, endPoint y: 232, distance: 141.9
click at [526, 342] on p "Join this high-impact, interactive session designed for industry professionals …" at bounding box center [498, 413] width 388 height 143
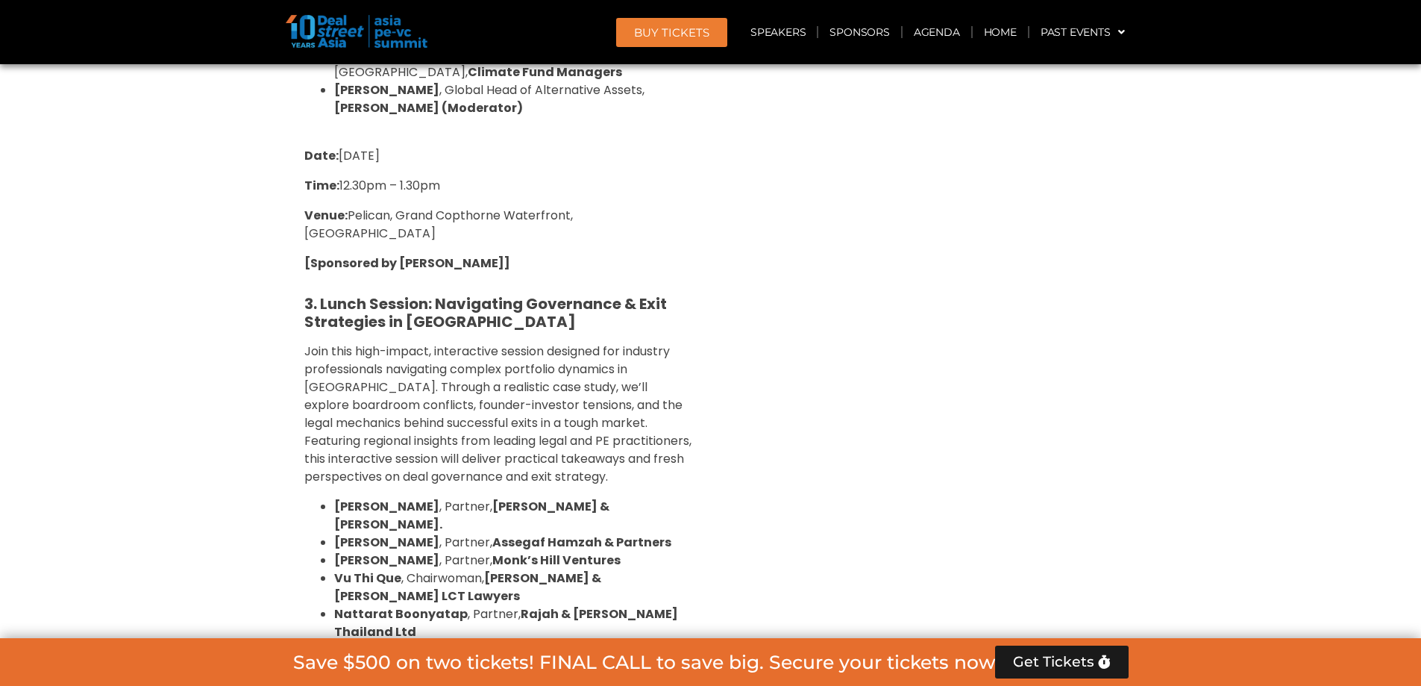
click at [517, 342] on span "Join this high-impact, interactive session designed for industry professionals …" at bounding box center [497, 413] width 387 height 142
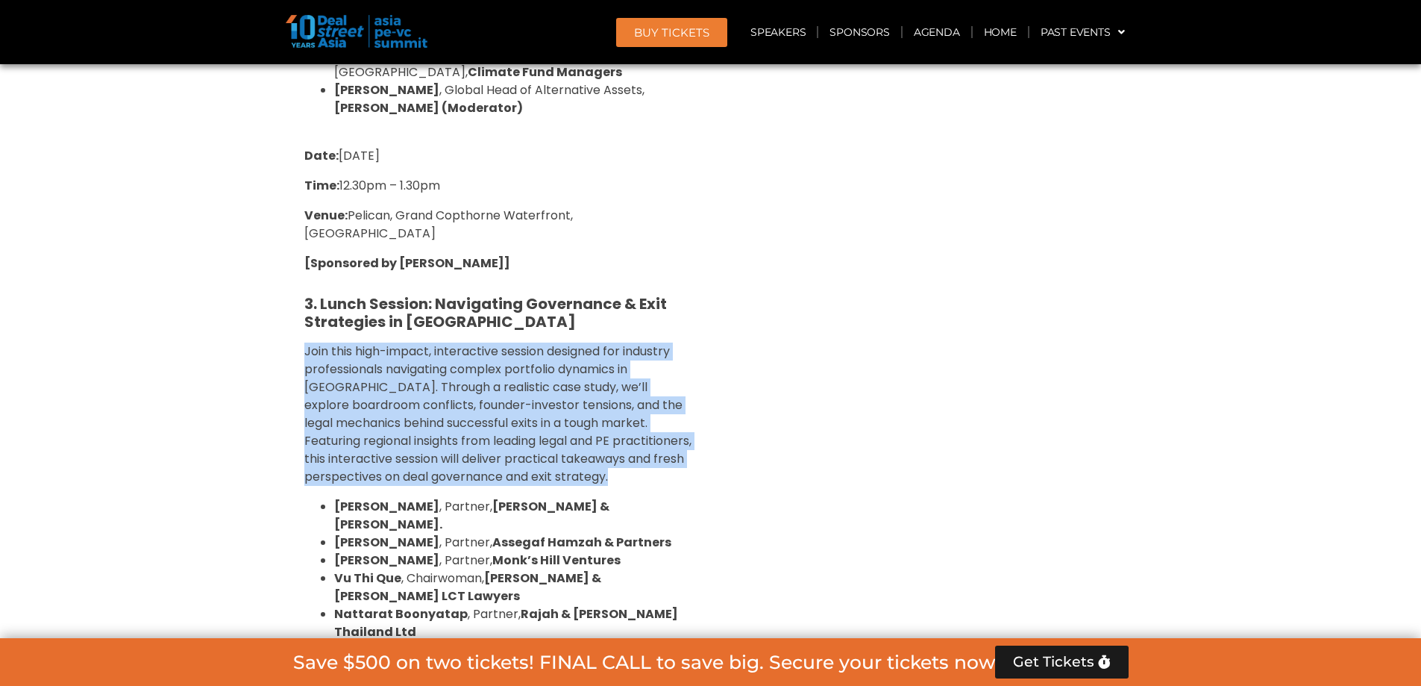
click at [517, 342] on span "Join this high-impact, interactive session designed for industry professionals …" at bounding box center [497, 413] width 387 height 142
click at [570, 342] on span "Join this high-impact, interactive session designed for industry professionals …" at bounding box center [497, 413] width 387 height 142
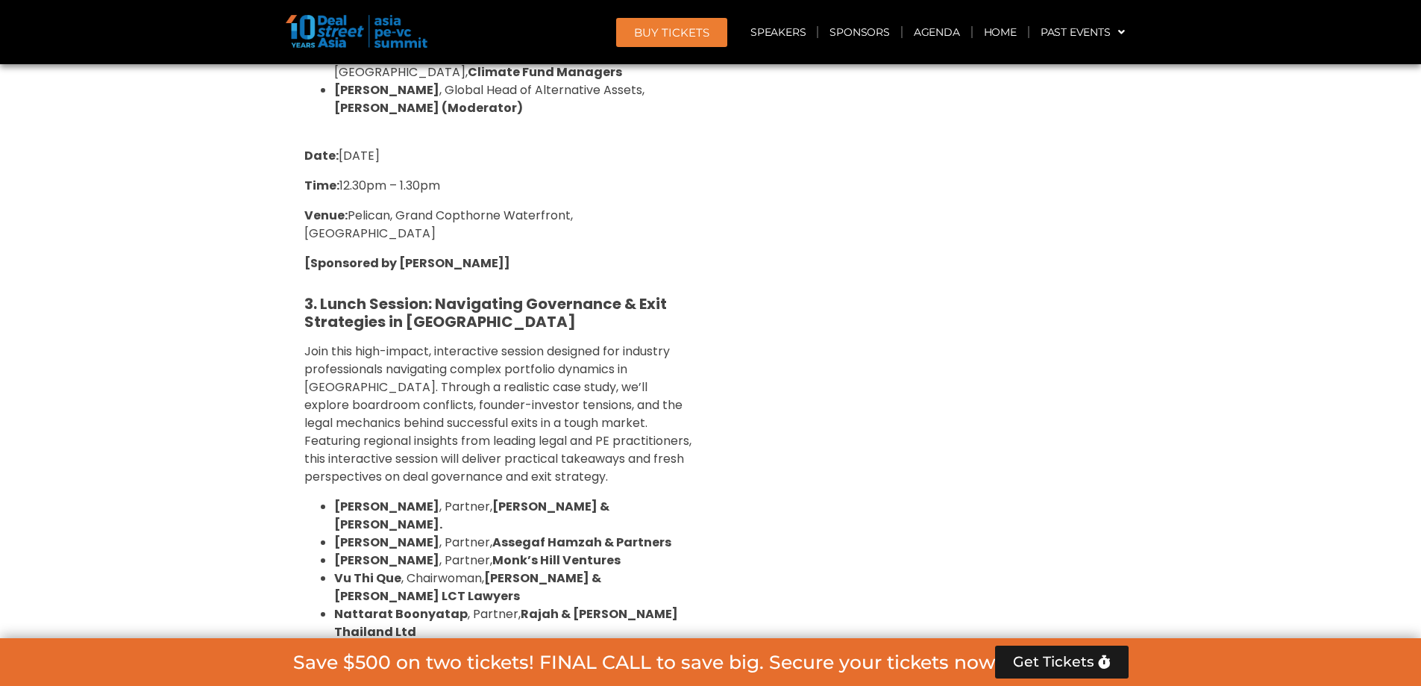
drag, startPoint x: 1036, startPoint y: 531, endPoint x: 1092, endPoint y: 351, distance: 188.3
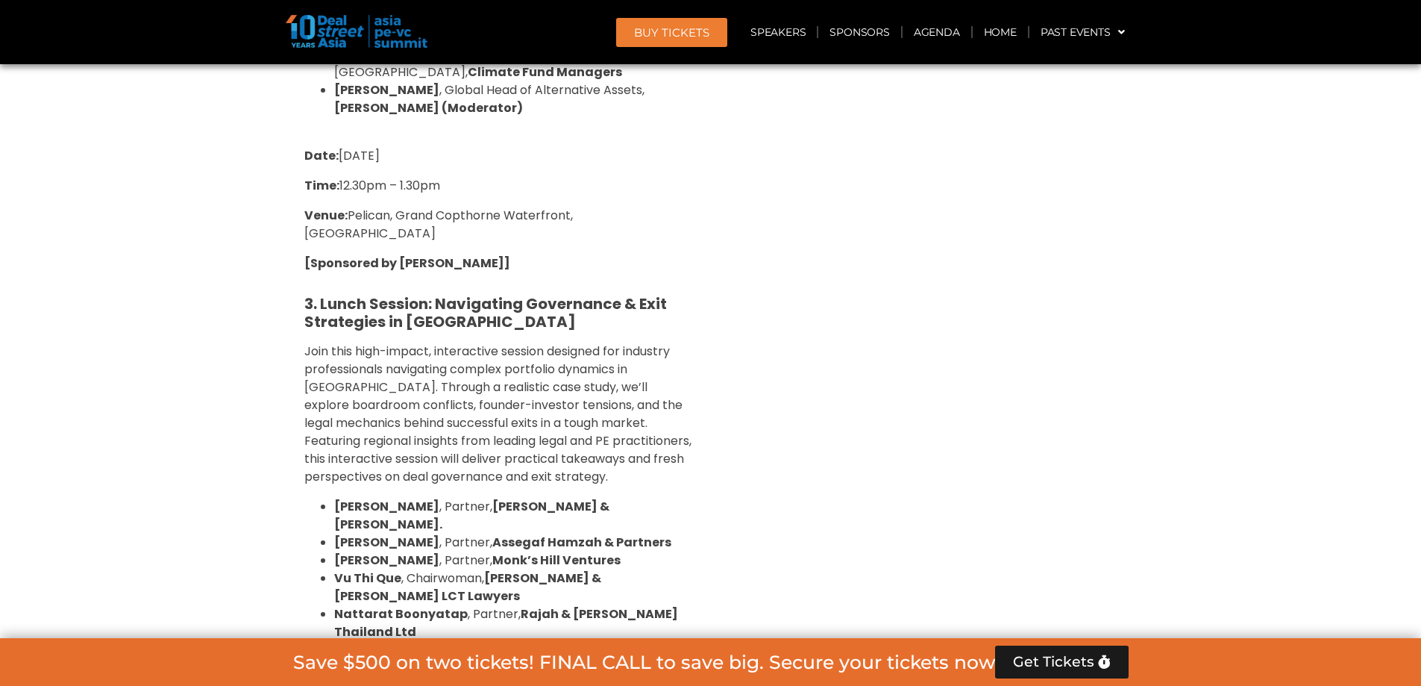
drag, startPoint x: 1092, startPoint y: 351, endPoint x: 1090, endPoint y: 463, distance: 111.2
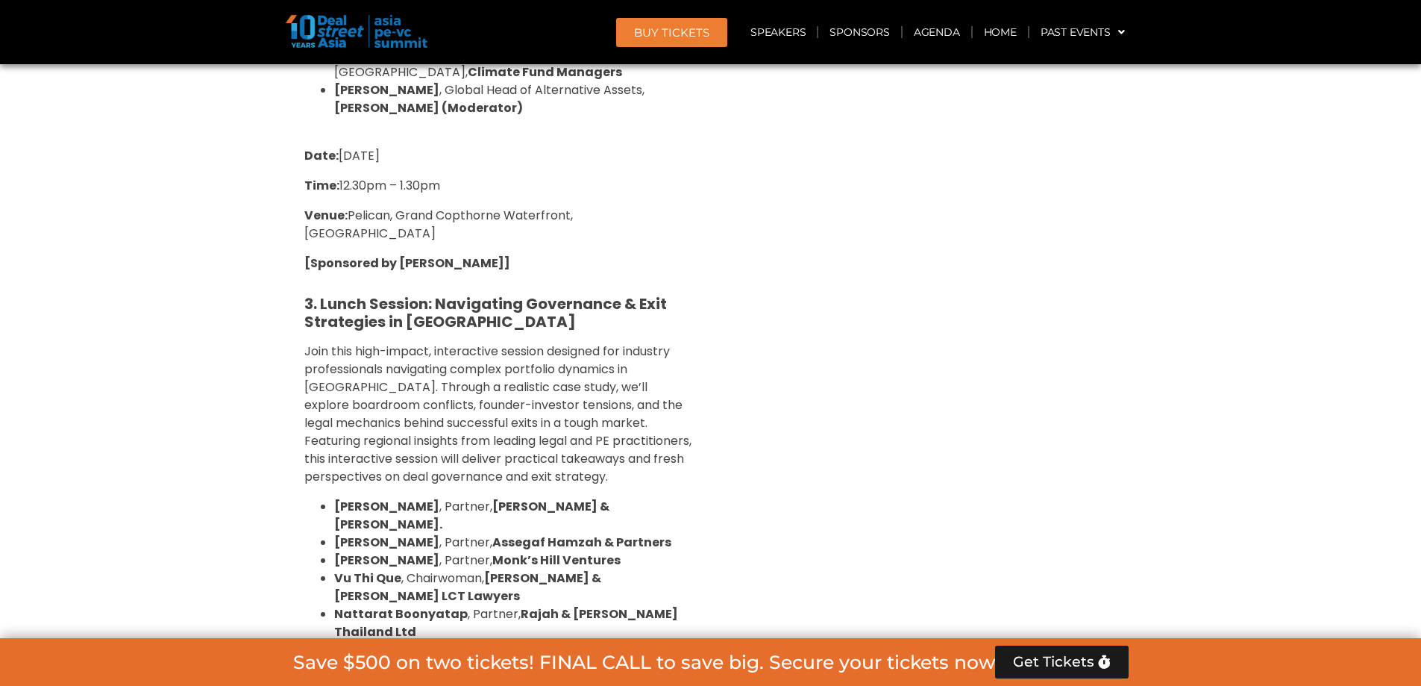
click at [439, 533] on strong "[PERSON_NAME]" at bounding box center [386, 541] width 105 height 17
click at [559, 533] on strong "Assegaf Hamzah & Partners" at bounding box center [581, 541] width 179 height 17
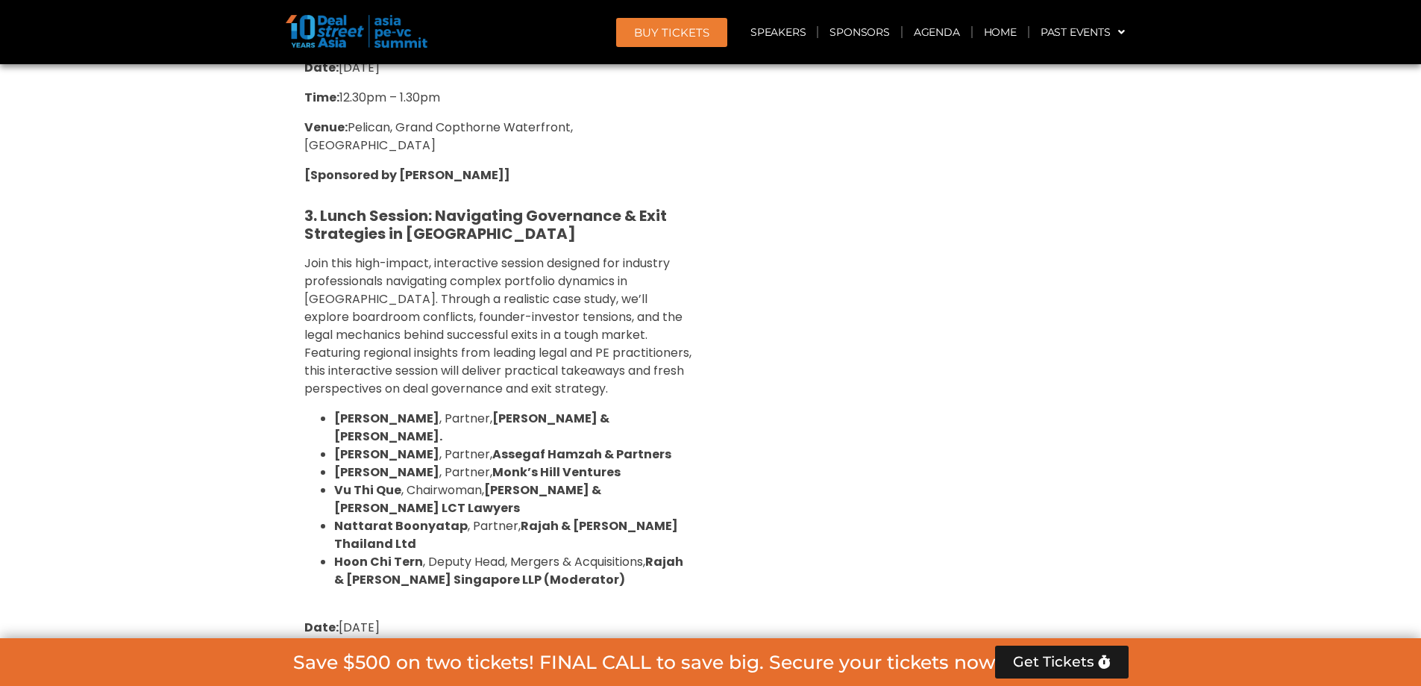
scroll to position [3805, 0]
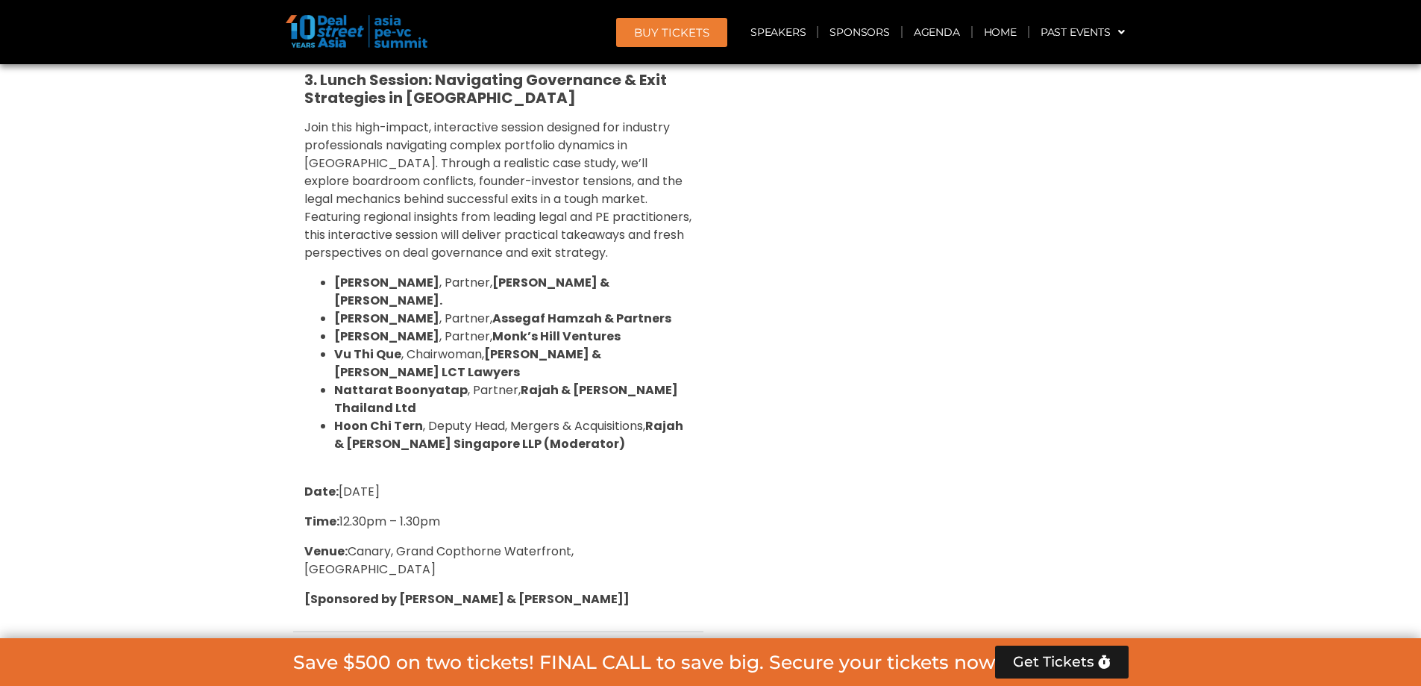
click at [396, 381] on strong "Nattarat Boonyatap" at bounding box center [401, 389] width 134 height 17
drag, startPoint x: 396, startPoint y: 233, endPoint x: 375, endPoint y: 231, distance: 21.0
click at [375, 381] on strong "Nattarat Boonyatap" at bounding box center [401, 389] width 134 height 17
